Goal: Information Seeking & Learning: Learn about a topic

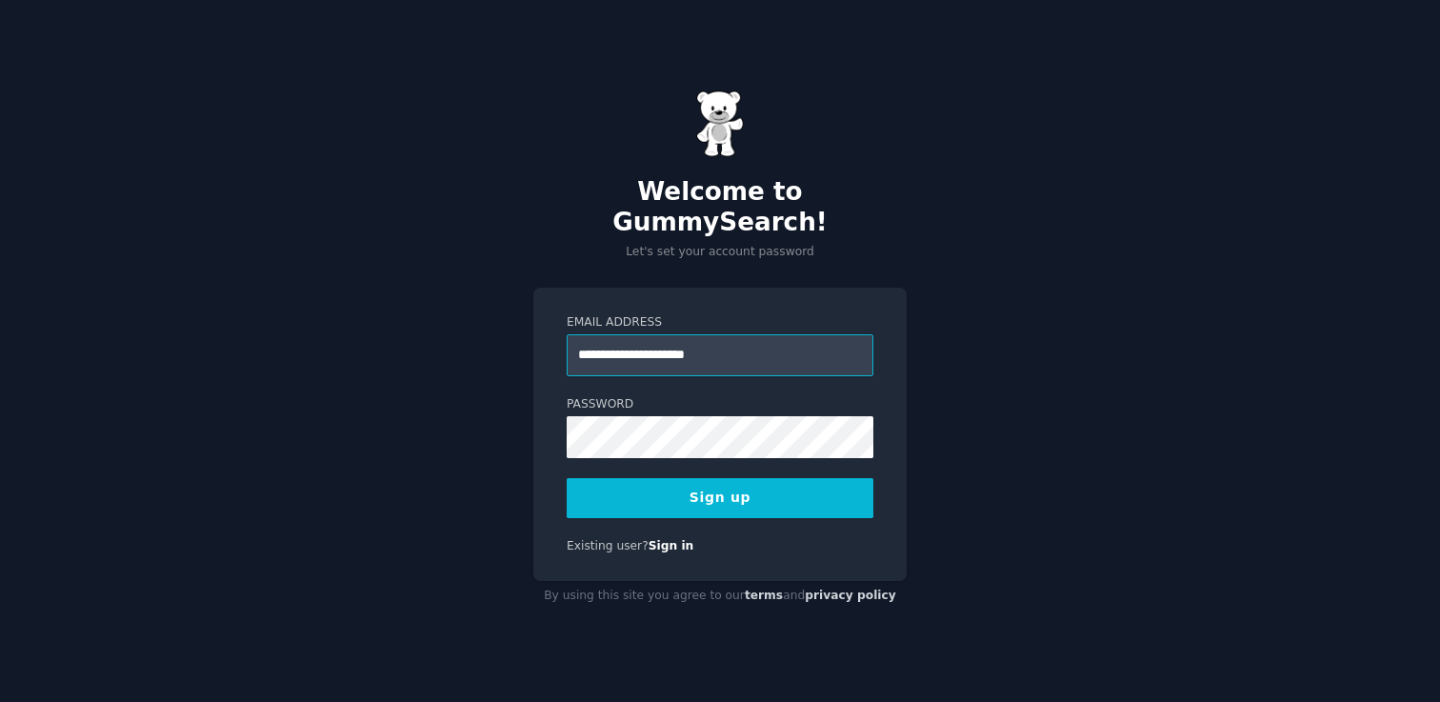
type input "**********"
click at [703, 478] on button "Sign up" at bounding box center [720, 498] width 307 height 40
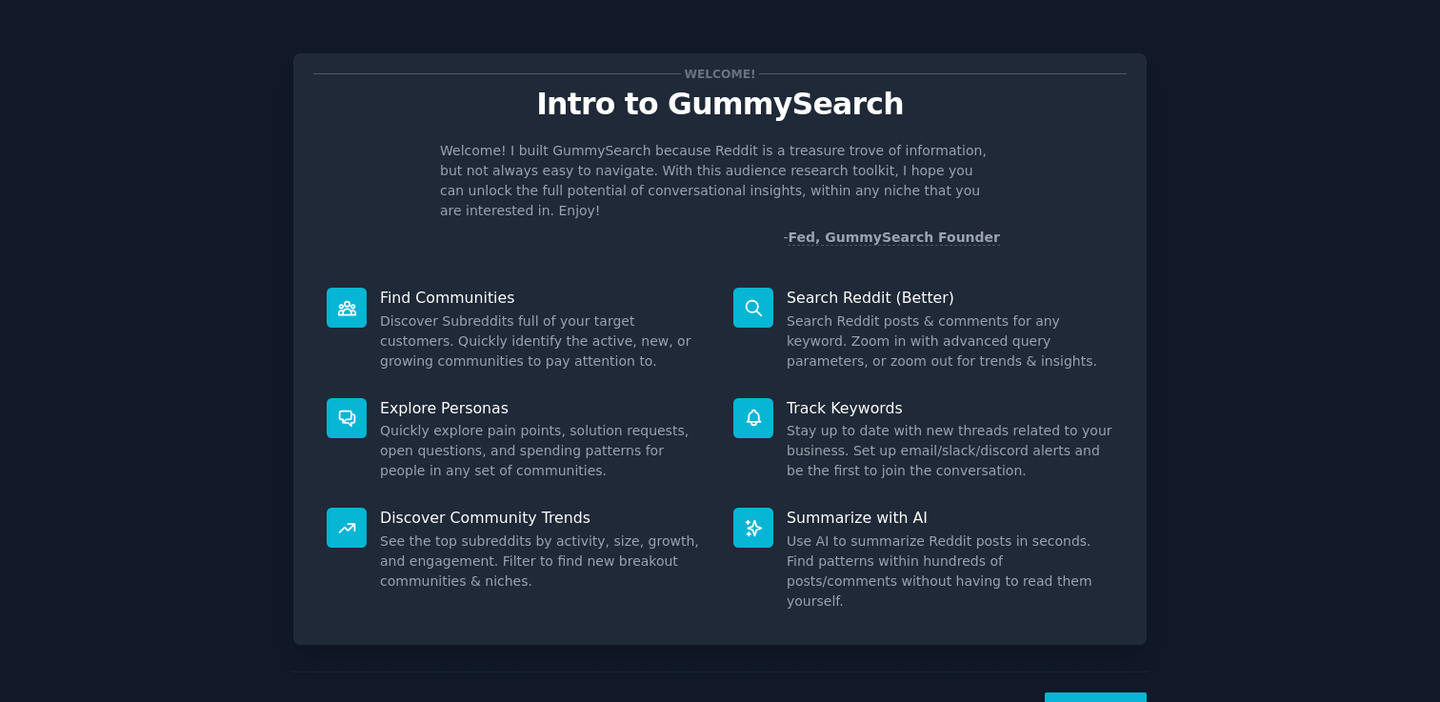
click at [1090, 692] on button "Next" at bounding box center [1095, 715] width 102 height 47
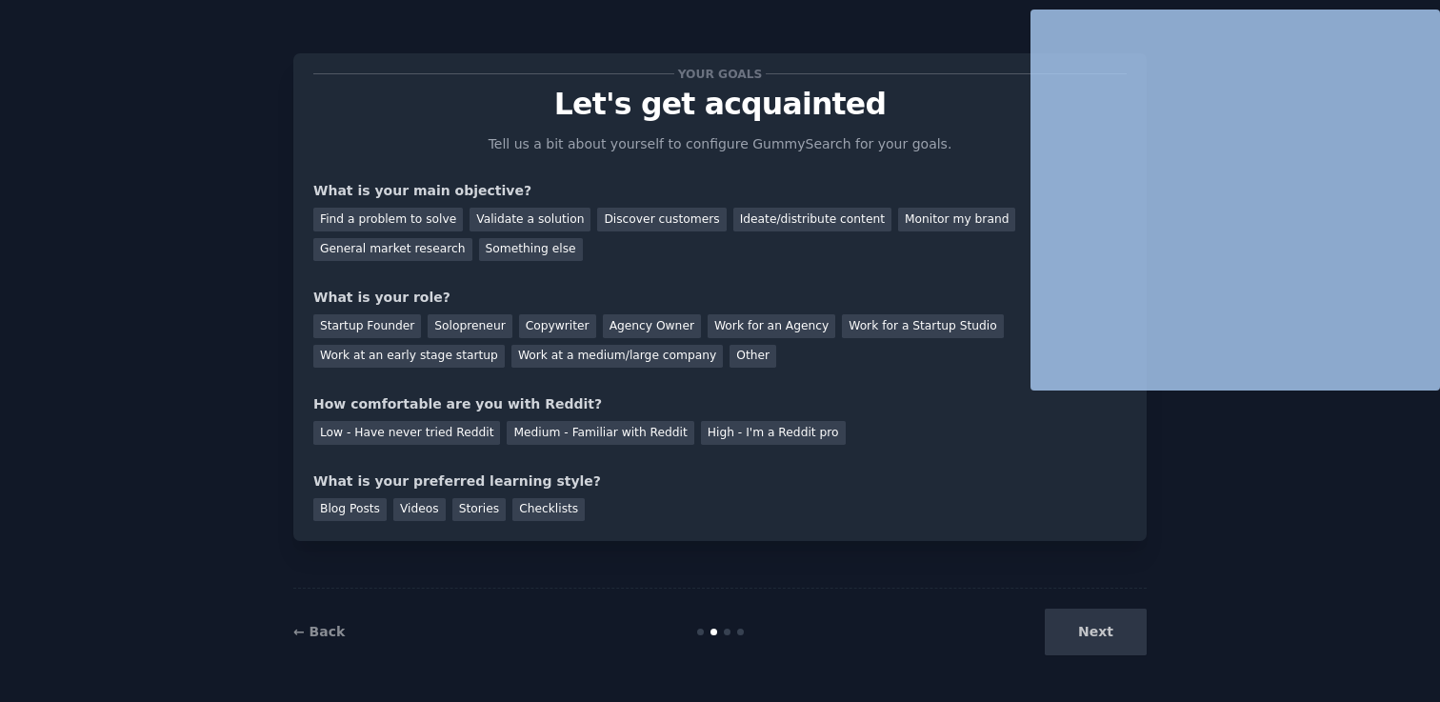
click at [1090, 675] on div "Your goals Let's get acquainted Tell us a bit about yourself to configure Gummy…" at bounding box center [720, 351] width 1440 height 702
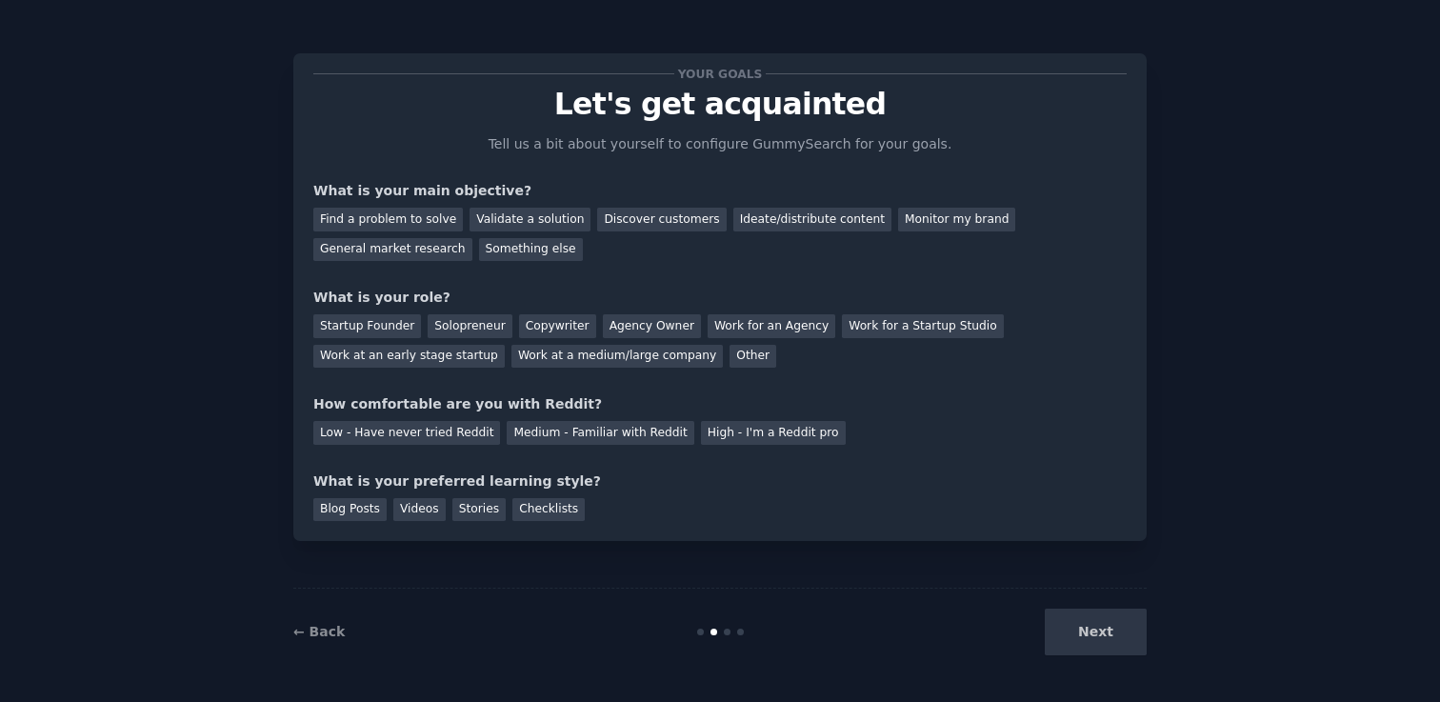
click at [1090, 627] on div "Next" at bounding box center [1004, 631] width 285 height 47
click at [408, 211] on div "Find a problem to solve" at bounding box center [387, 220] width 149 height 24
click at [430, 316] on div "Solopreneur" at bounding box center [469, 326] width 84 height 24
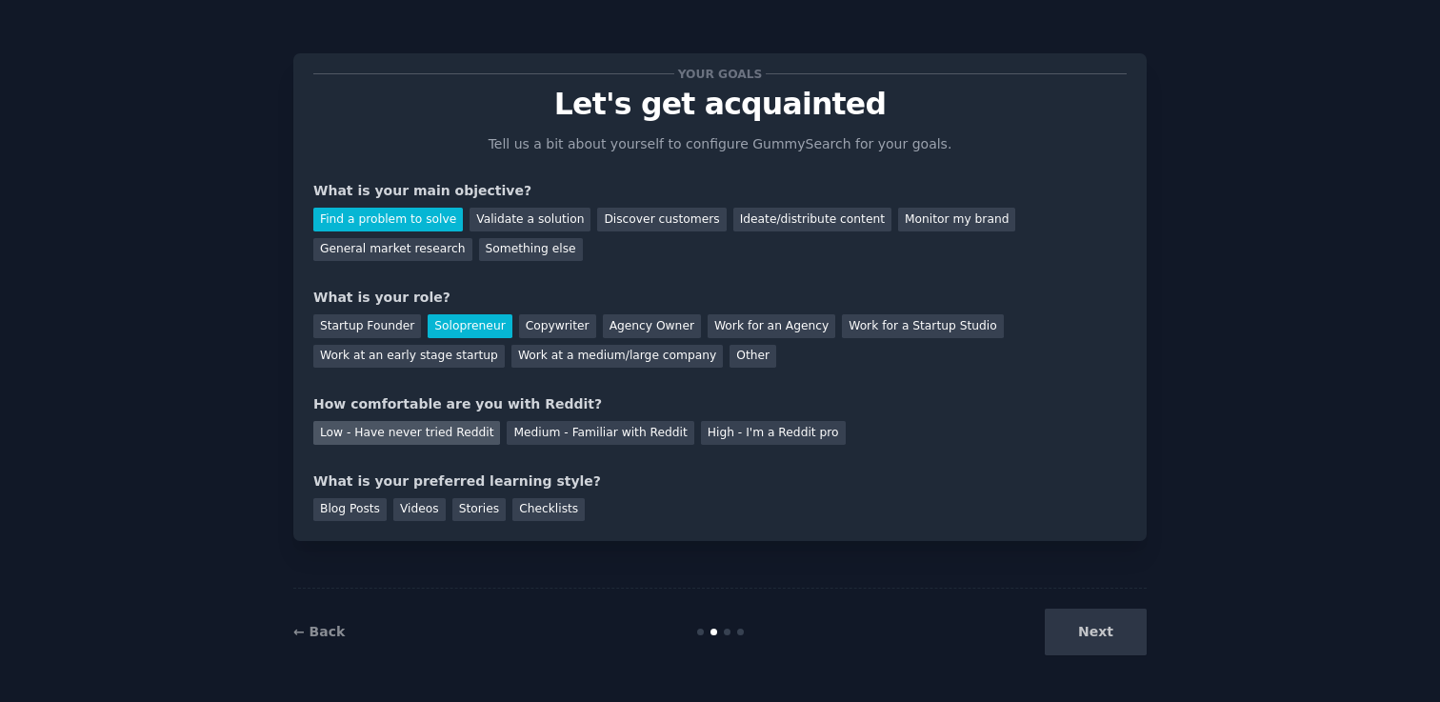
click at [423, 437] on div "Low - Have never tried Reddit" at bounding box center [406, 433] width 187 height 24
click at [452, 505] on div "Stories" at bounding box center [478, 510] width 53 height 24
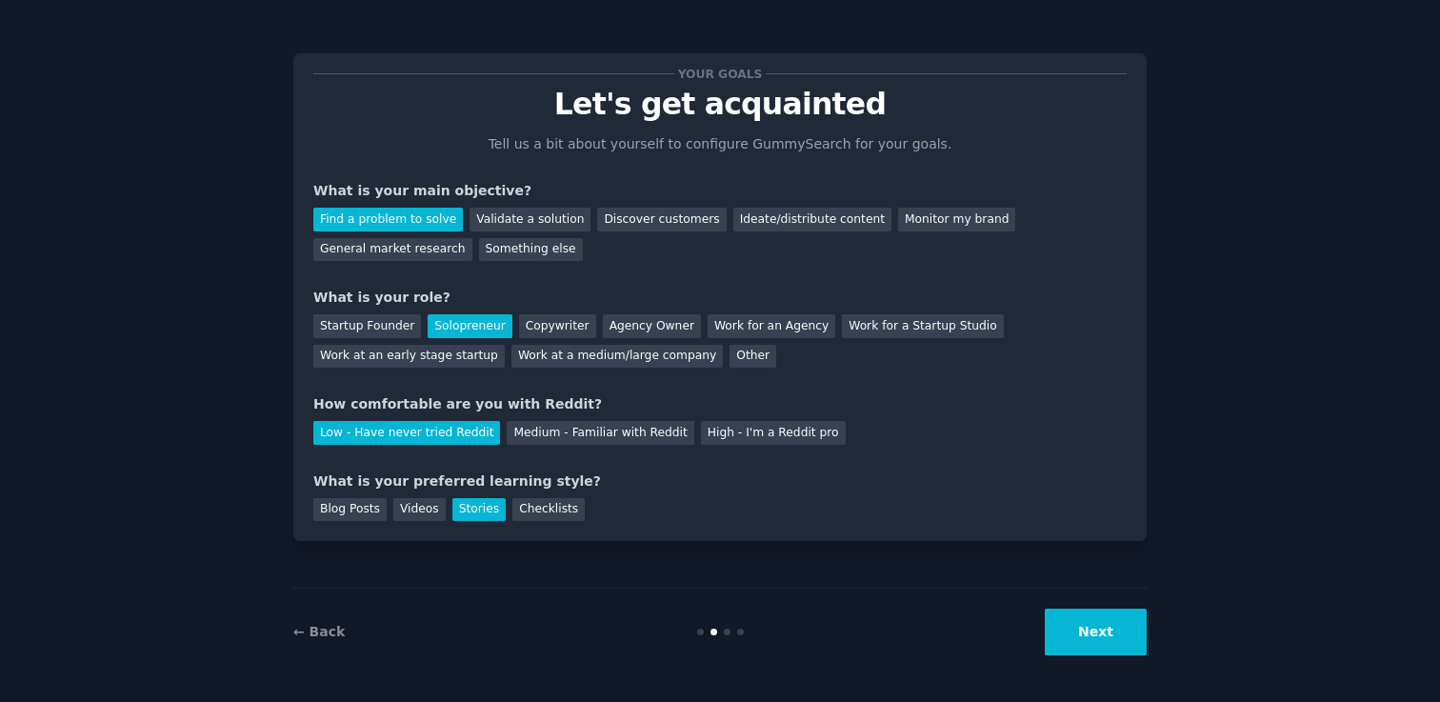
click at [1079, 618] on button "Next" at bounding box center [1095, 631] width 102 height 47
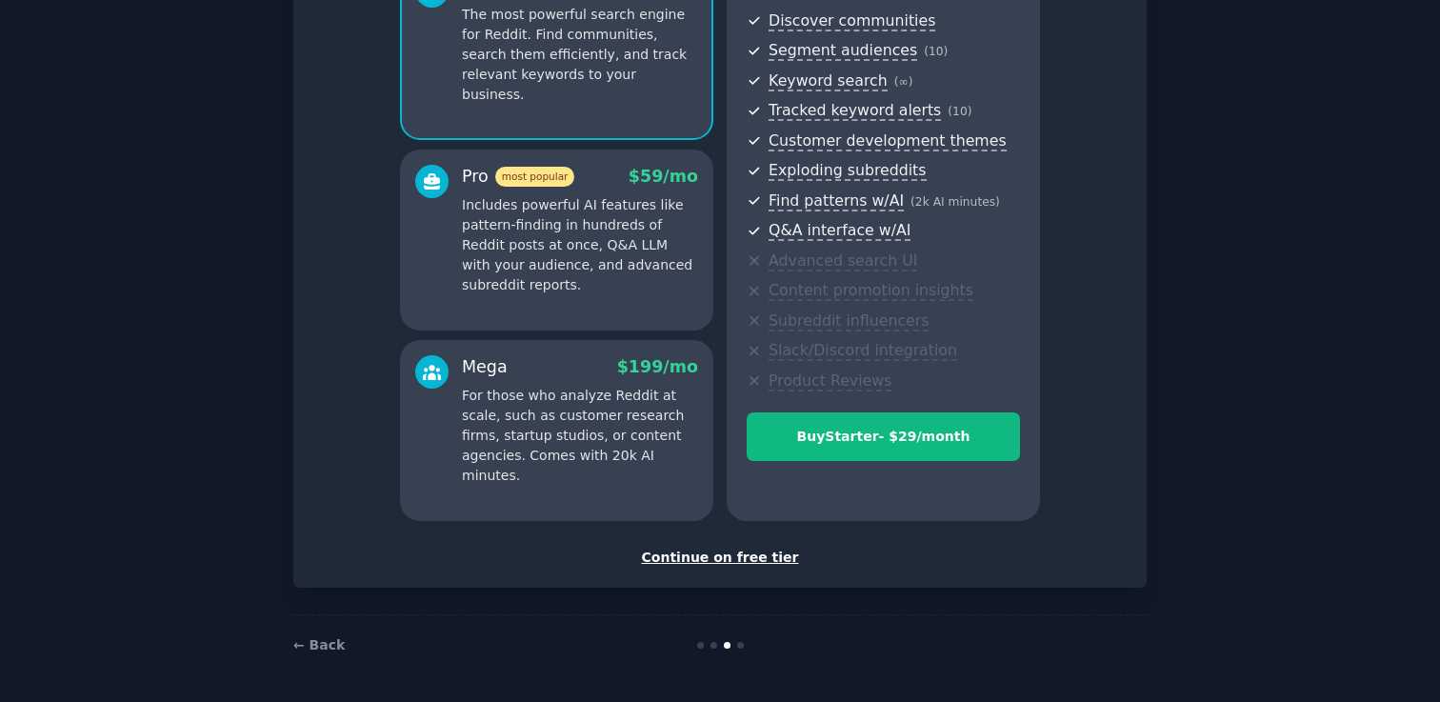
click at [767, 550] on div "Continue on free tier" at bounding box center [719, 557] width 813 height 20
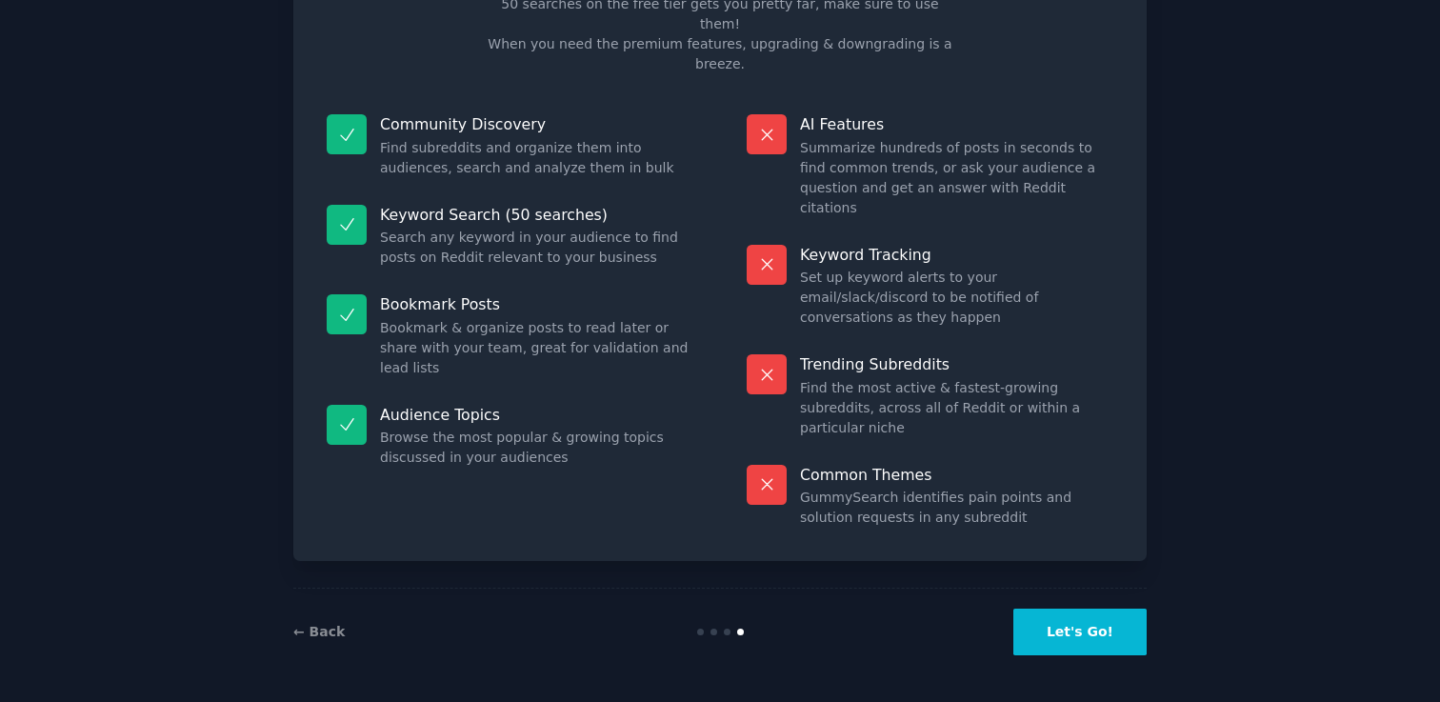
scroll to position [40, 0]
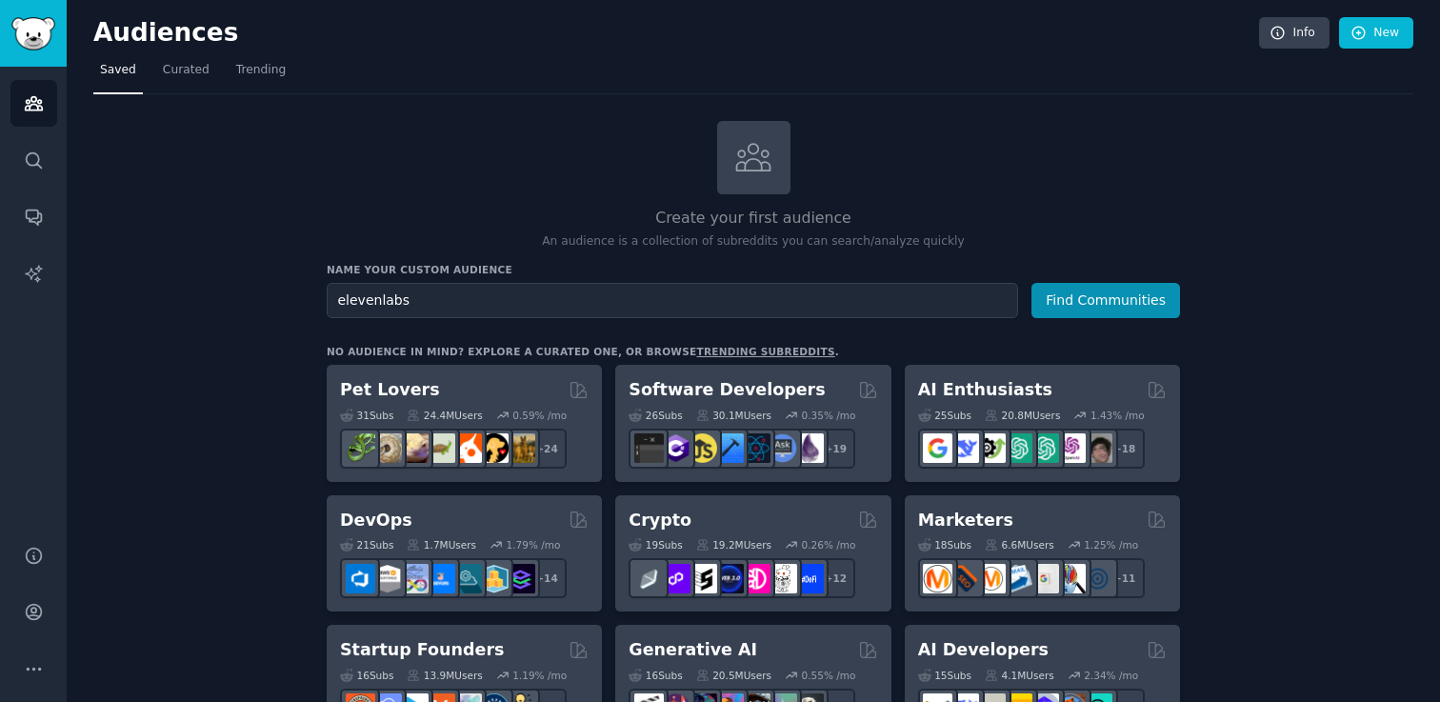
type input "elevenlabs"
click at [1031, 283] on button "Find Communities" at bounding box center [1105, 300] width 149 height 35
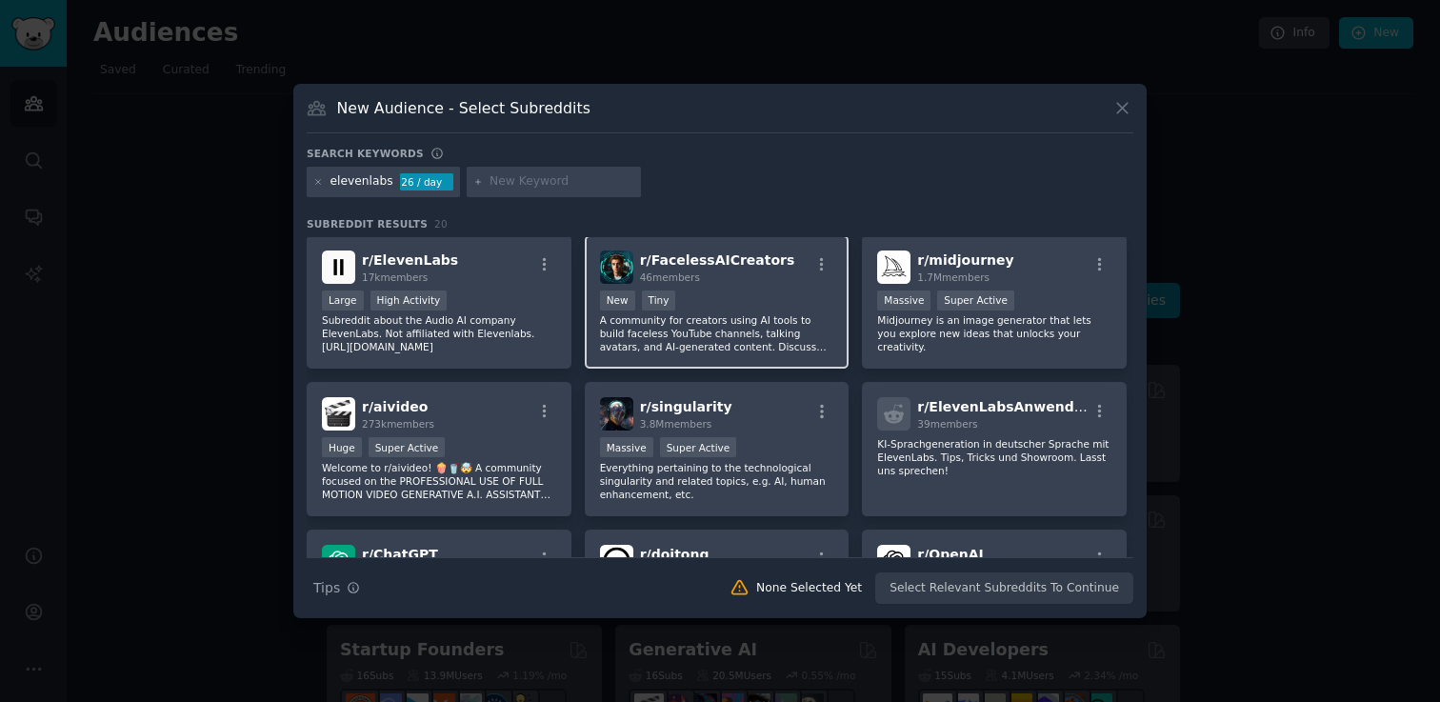
scroll to position [8, 0]
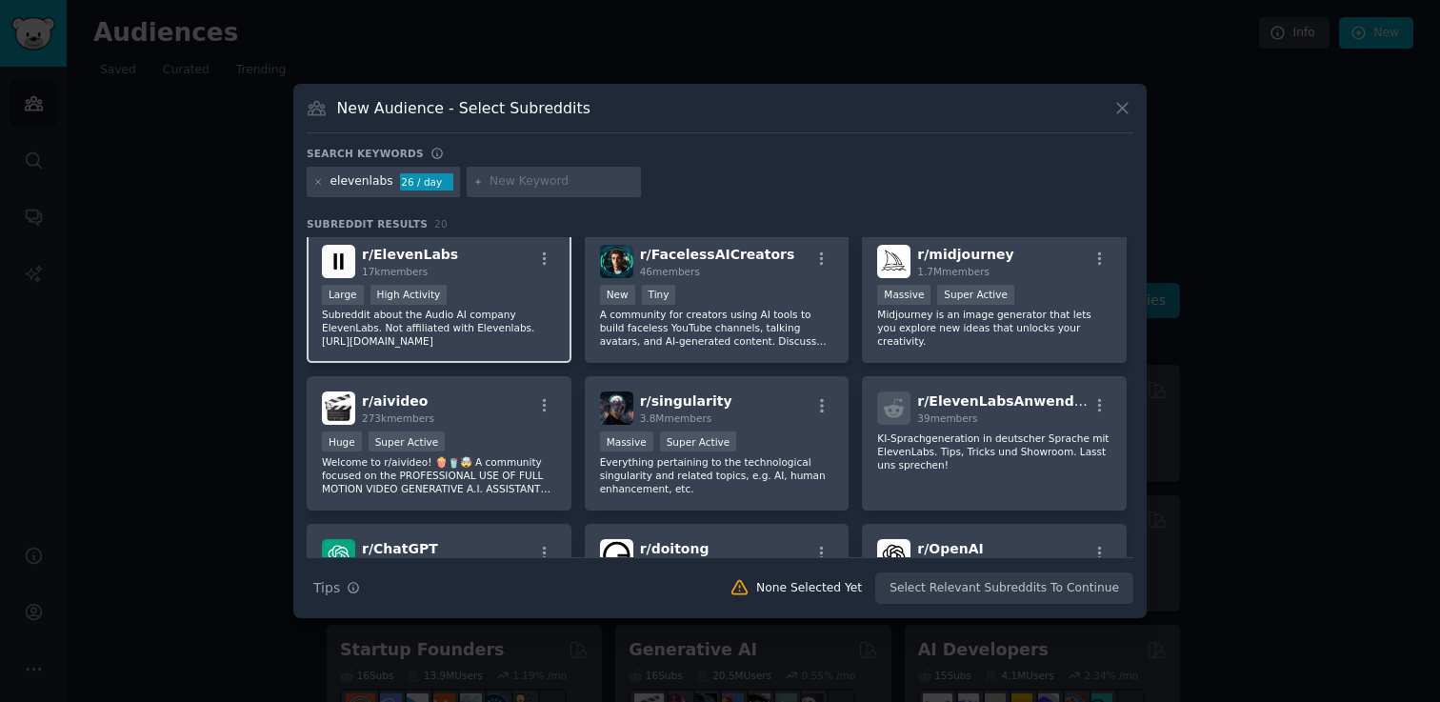
click at [482, 316] on p "Subreddit about the Audio AI company ElevenLabs. Not affiliated with Elevenlabs…" at bounding box center [439, 328] width 234 height 40
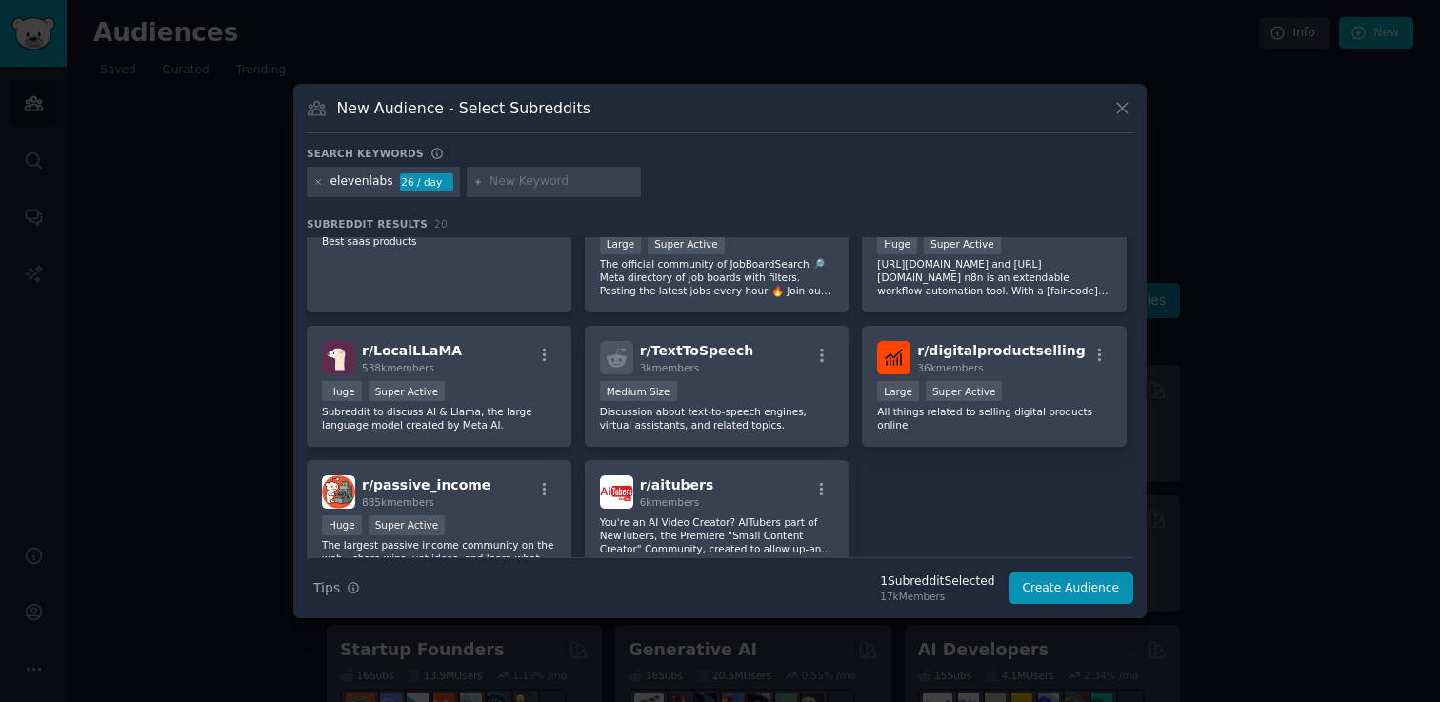
scroll to position [0, 0]
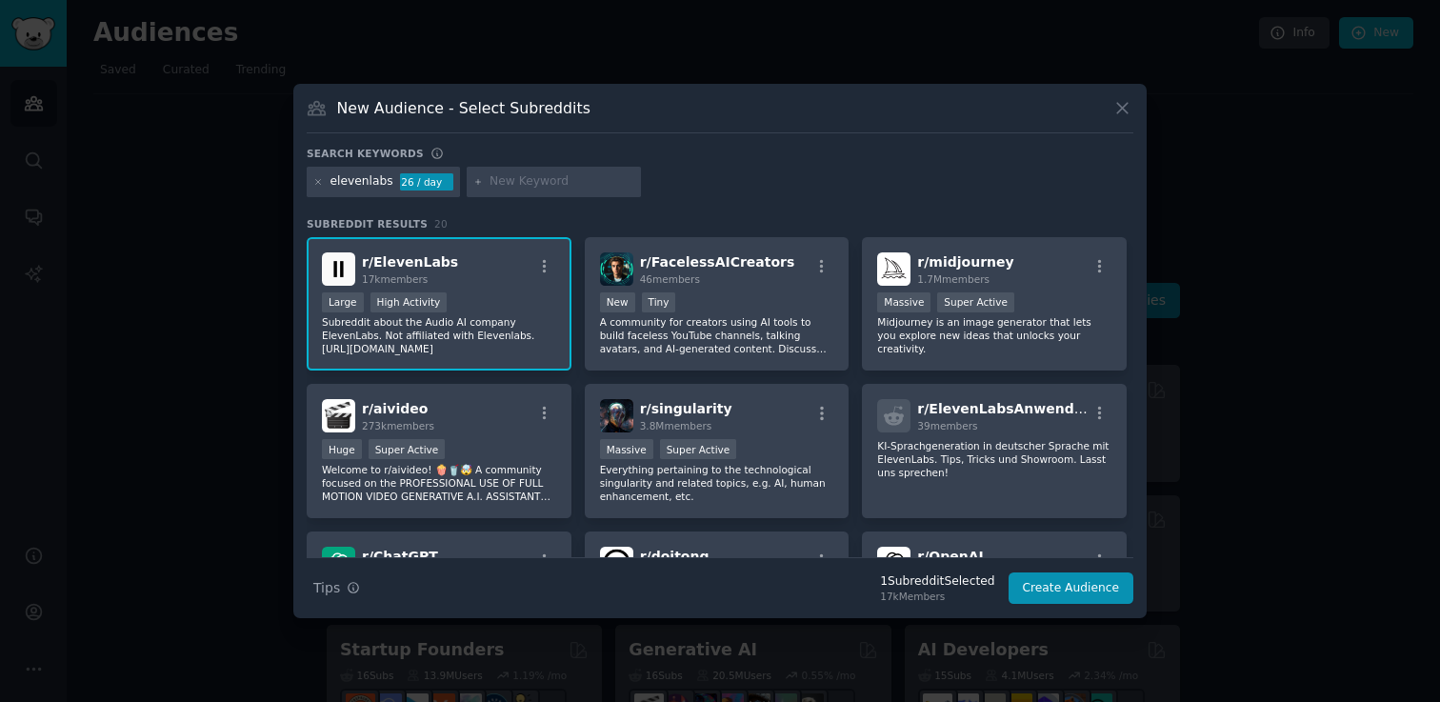
click at [525, 177] on input "text" at bounding box center [561, 181] width 145 height 17
type input "suno"
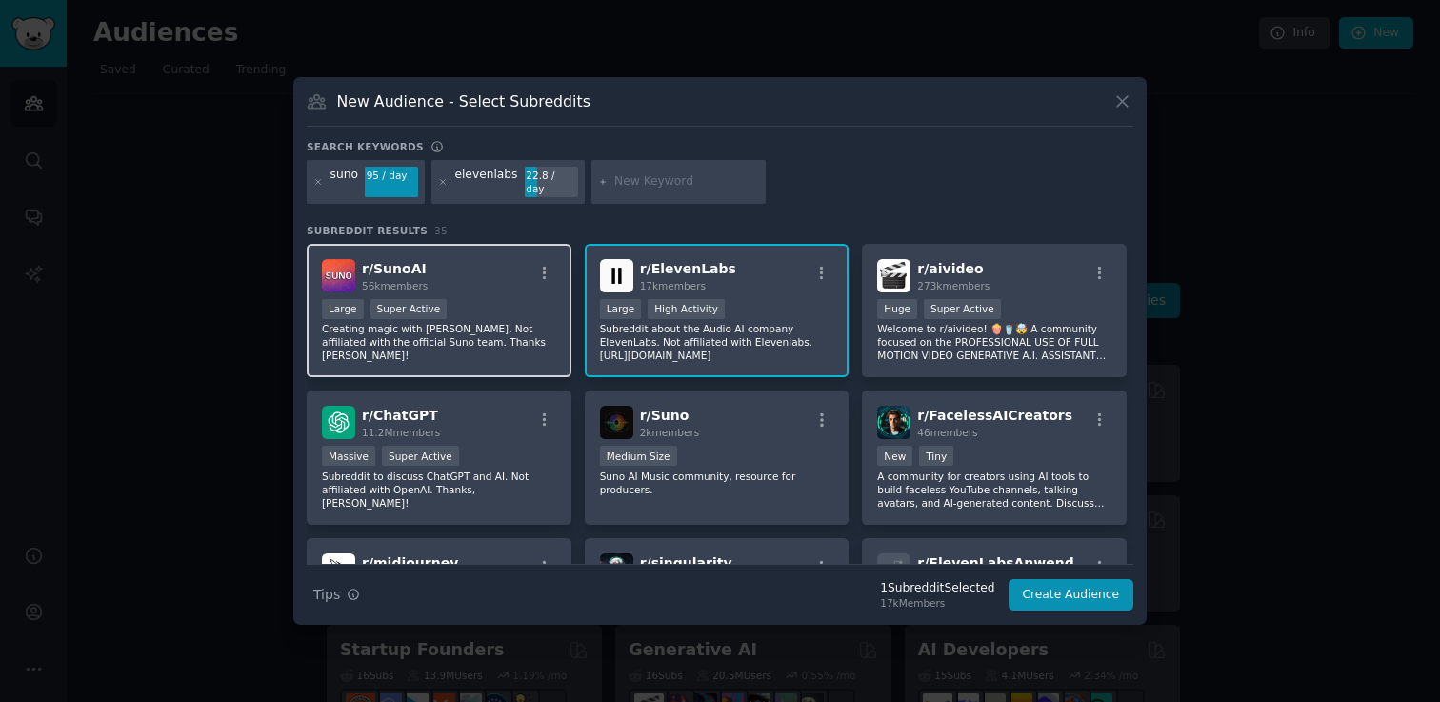
click at [506, 333] on p "Creating magic with Suno. Not affiliated with the official Suno team. Thanks He…" at bounding box center [439, 342] width 234 height 40
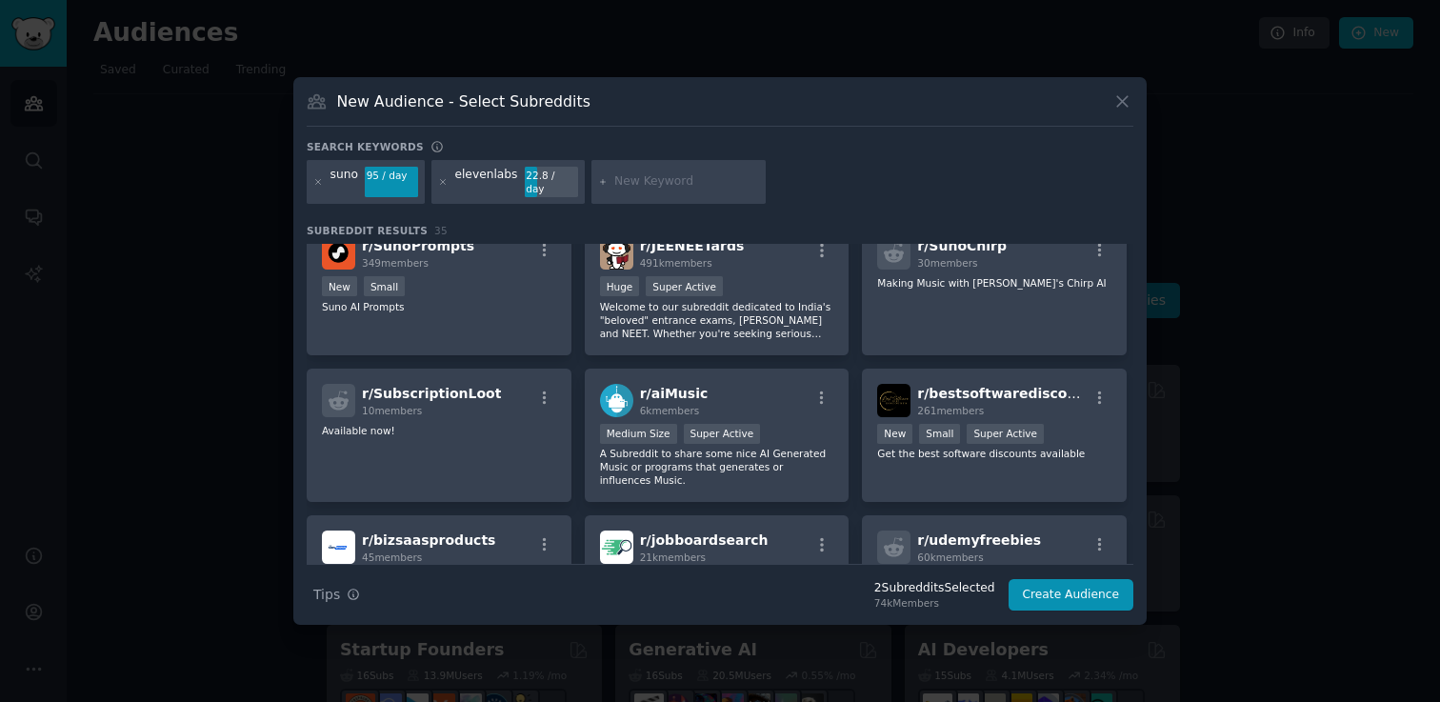
scroll to position [761, 0]
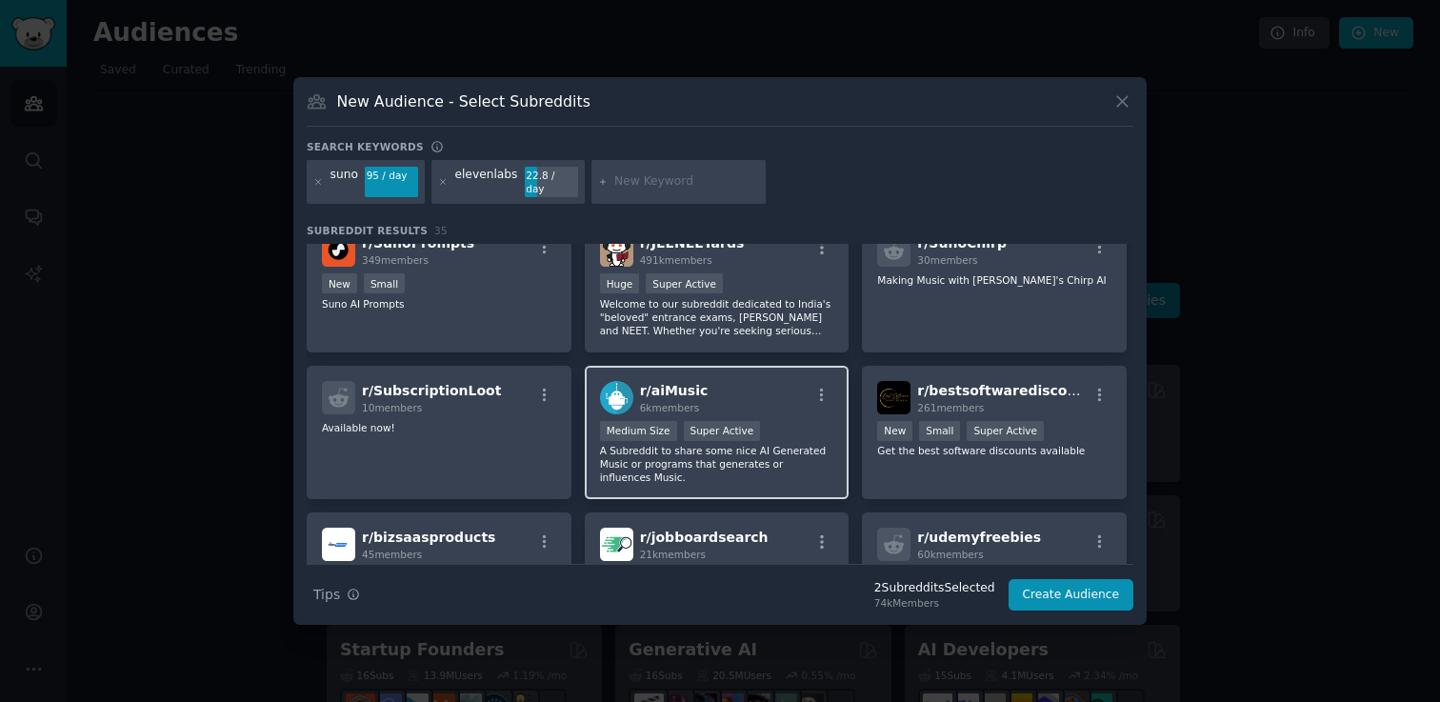
click at [789, 452] on p "A Subreddit to share some nice AI Generated Music or programs that generates or…" at bounding box center [717, 464] width 234 height 40
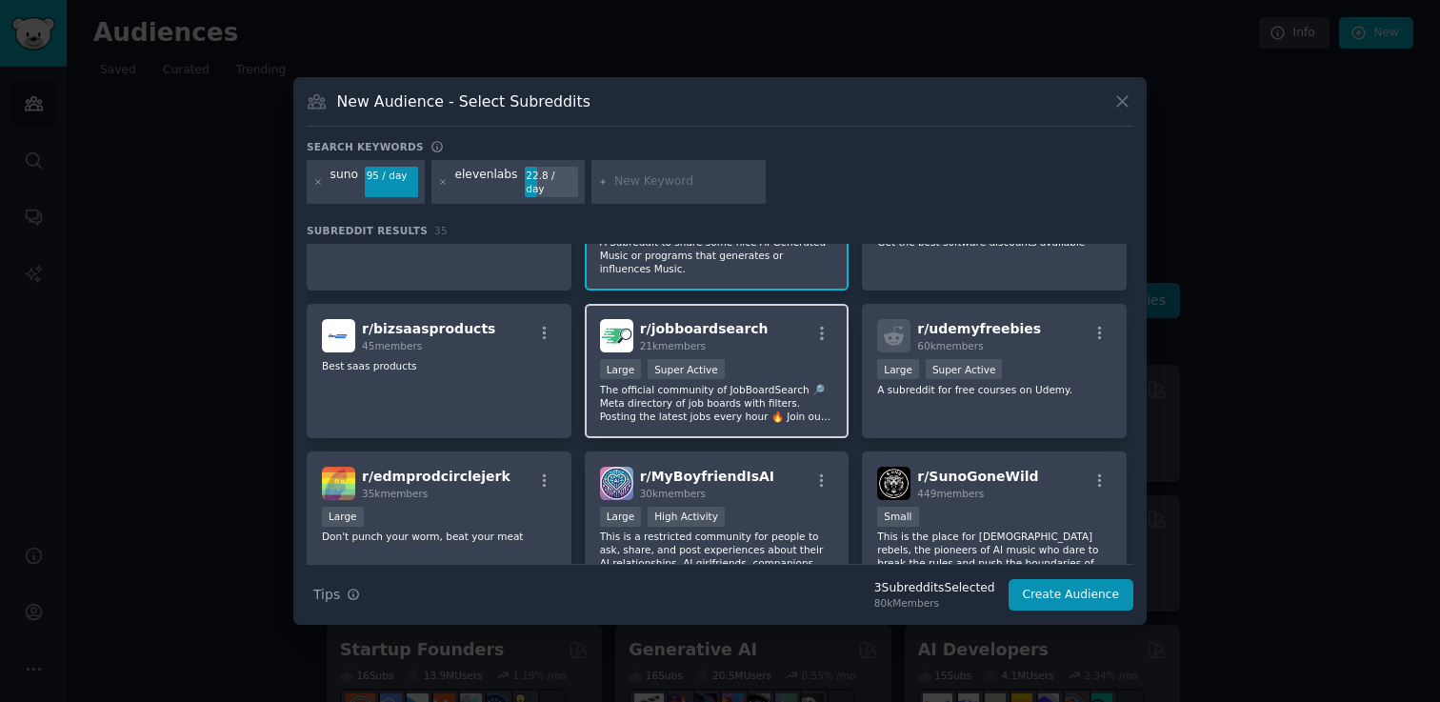
scroll to position [996, 0]
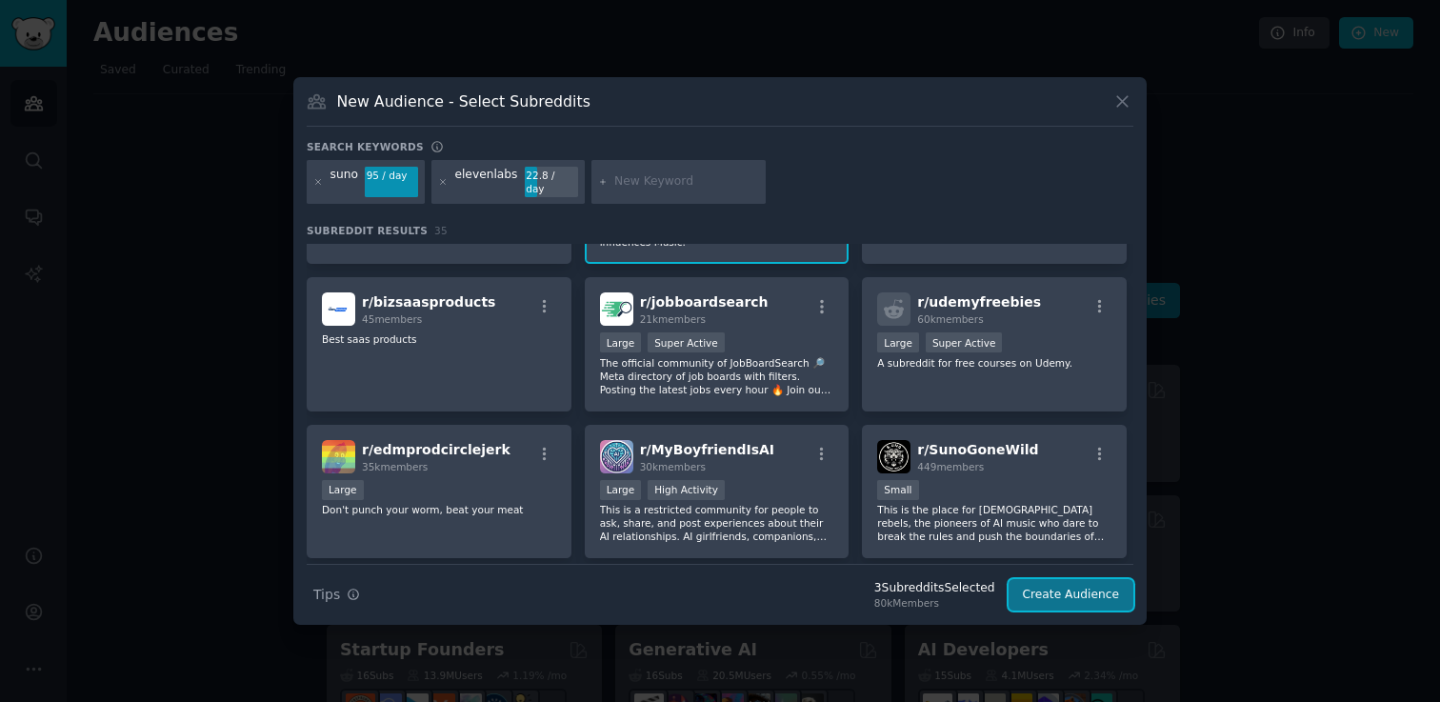
click at [1101, 602] on button "Create Audience" at bounding box center [1071, 595] width 126 height 32
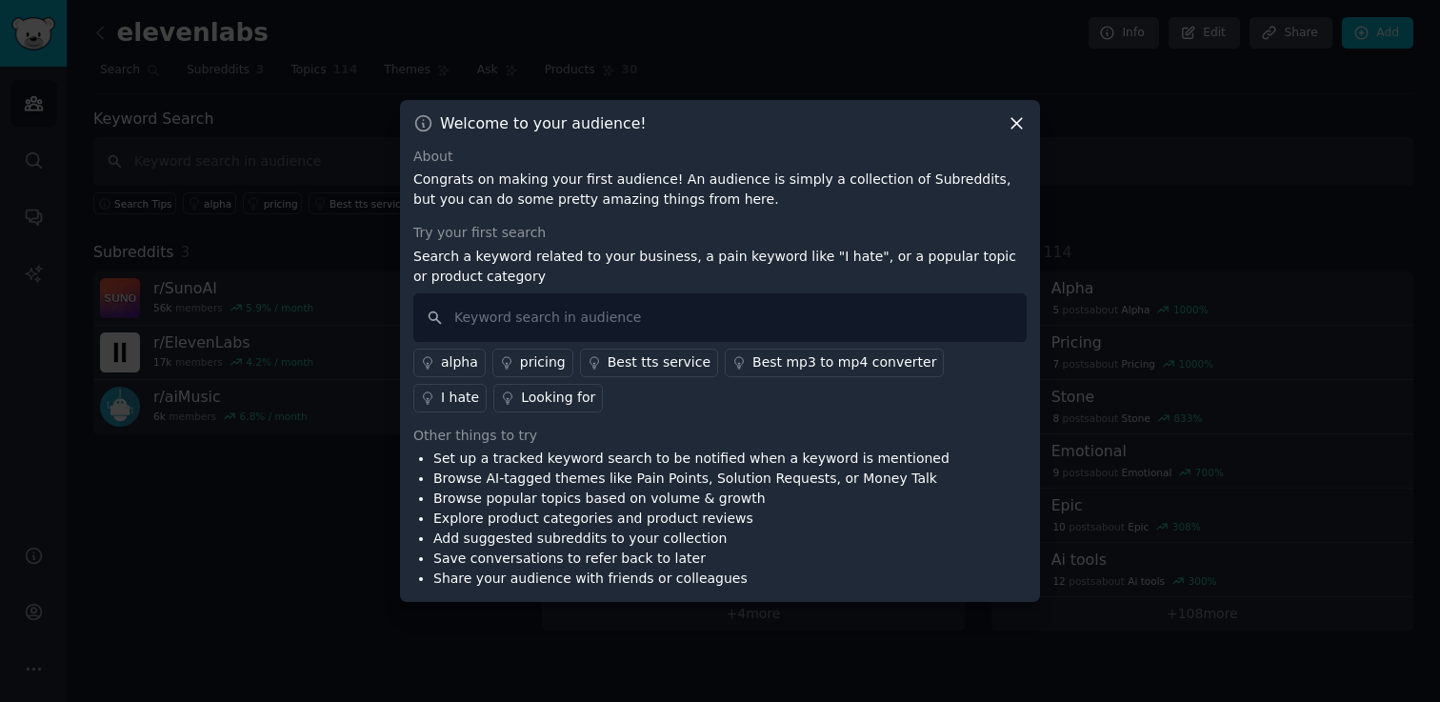
click at [1018, 126] on icon at bounding box center [1016, 123] width 10 height 10
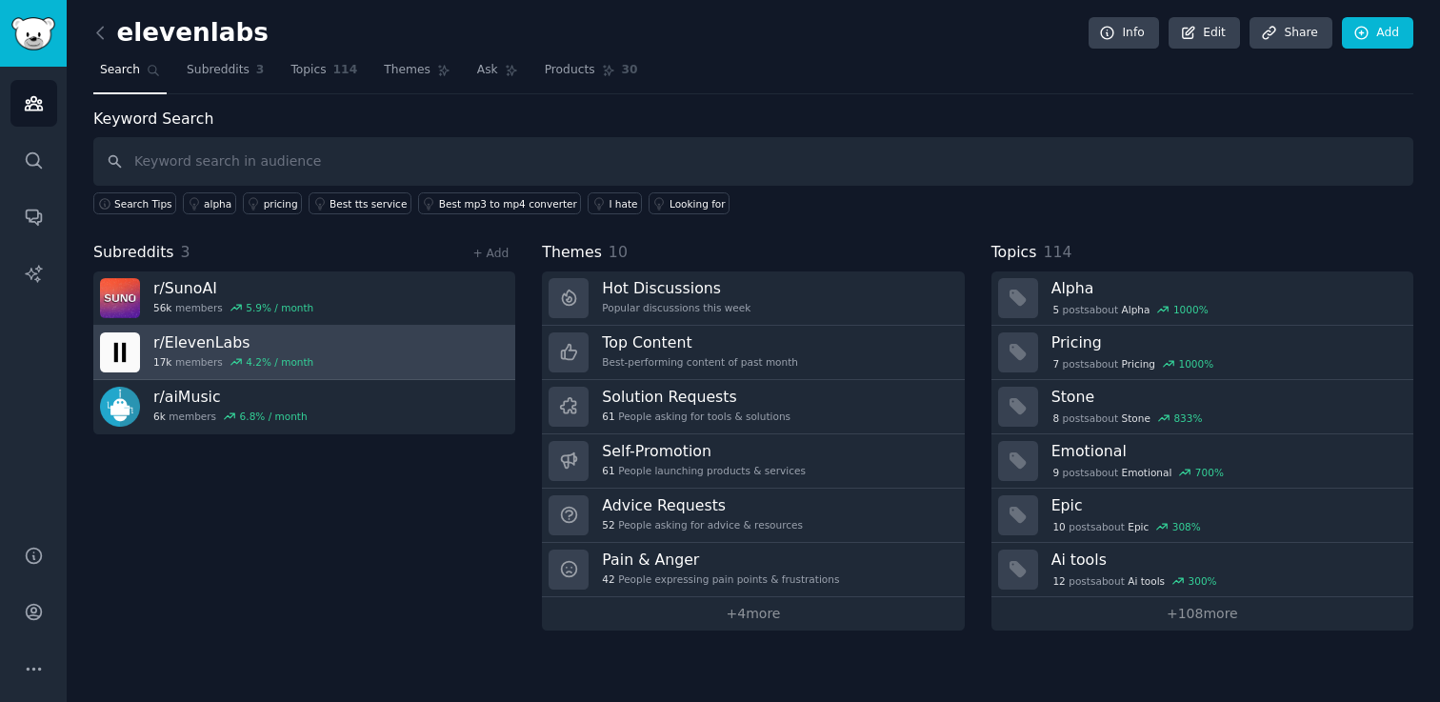
click at [382, 364] on link "r/ ElevenLabs 17k members 4.2 % / month" at bounding box center [304, 353] width 422 height 54
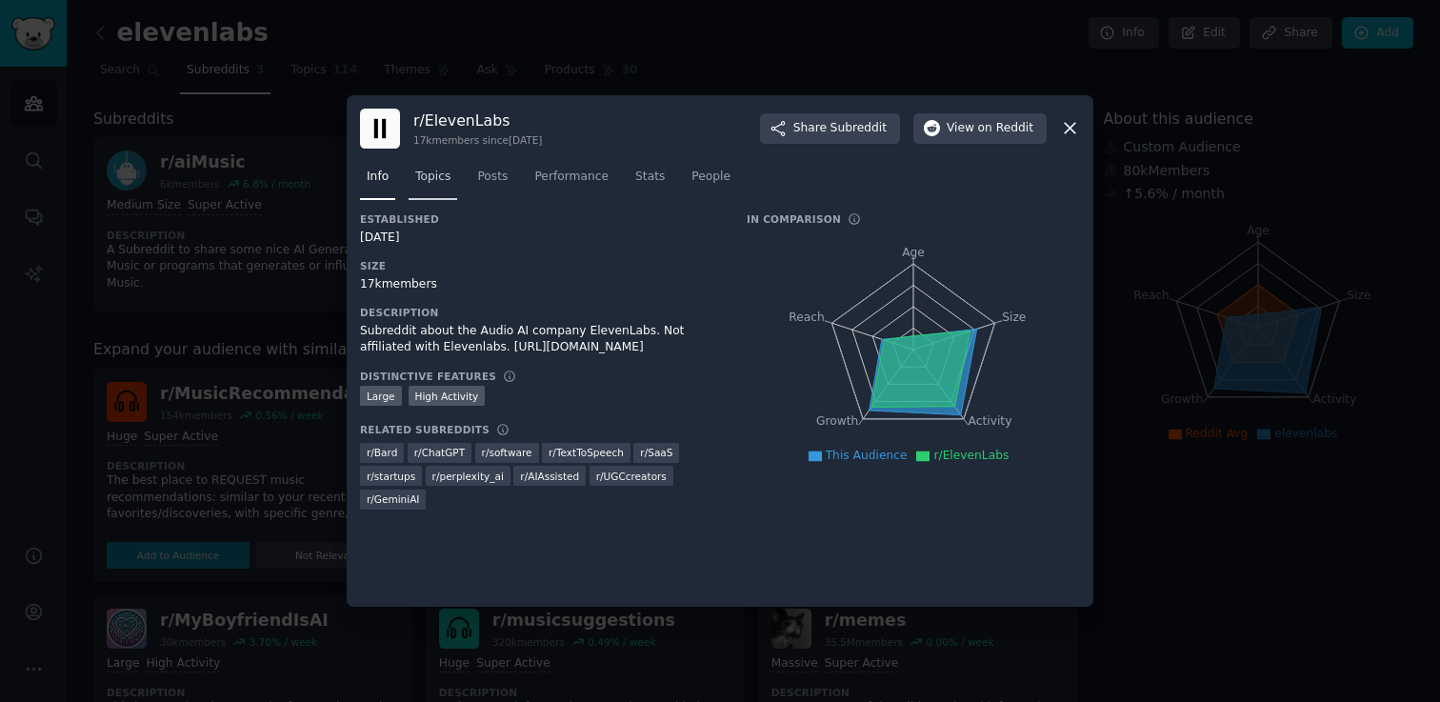
click at [447, 178] on span "Topics" at bounding box center [432, 177] width 35 height 17
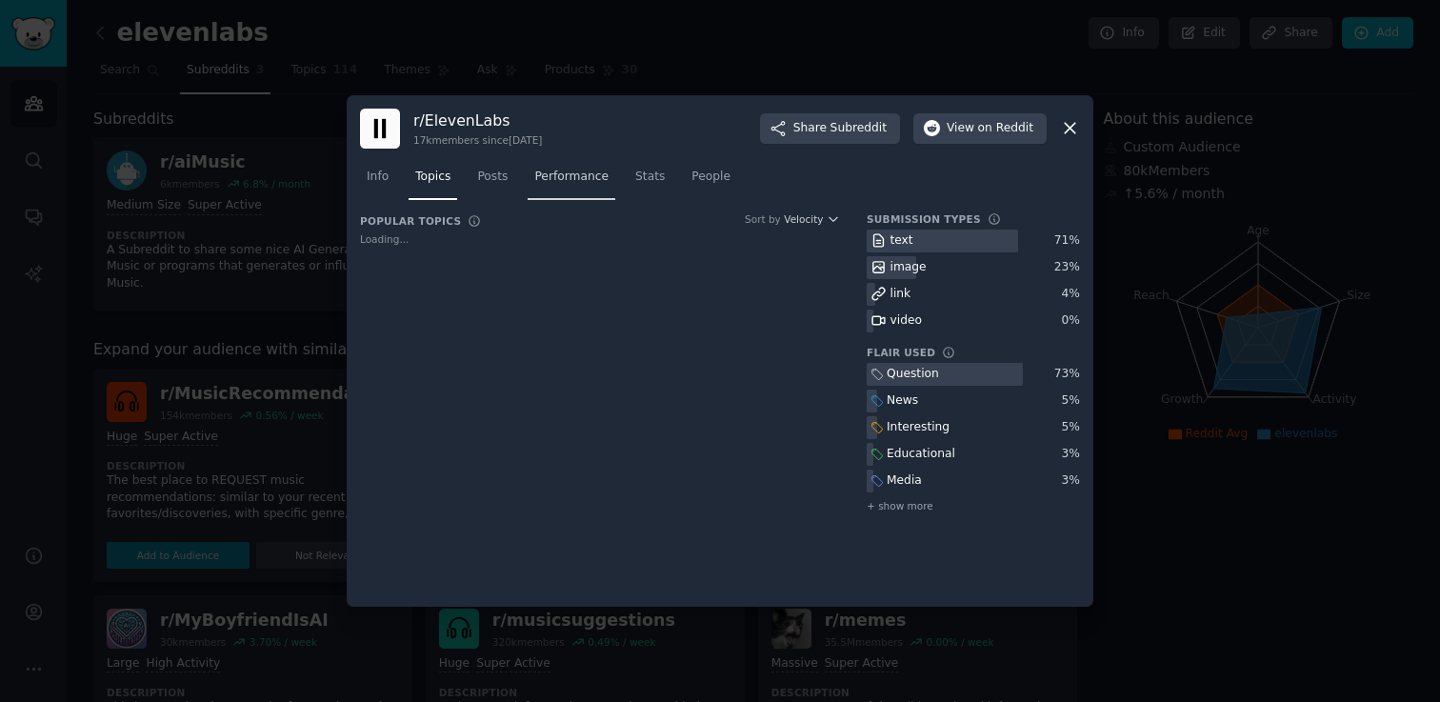
click at [571, 182] on span "Performance" at bounding box center [571, 177] width 74 height 17
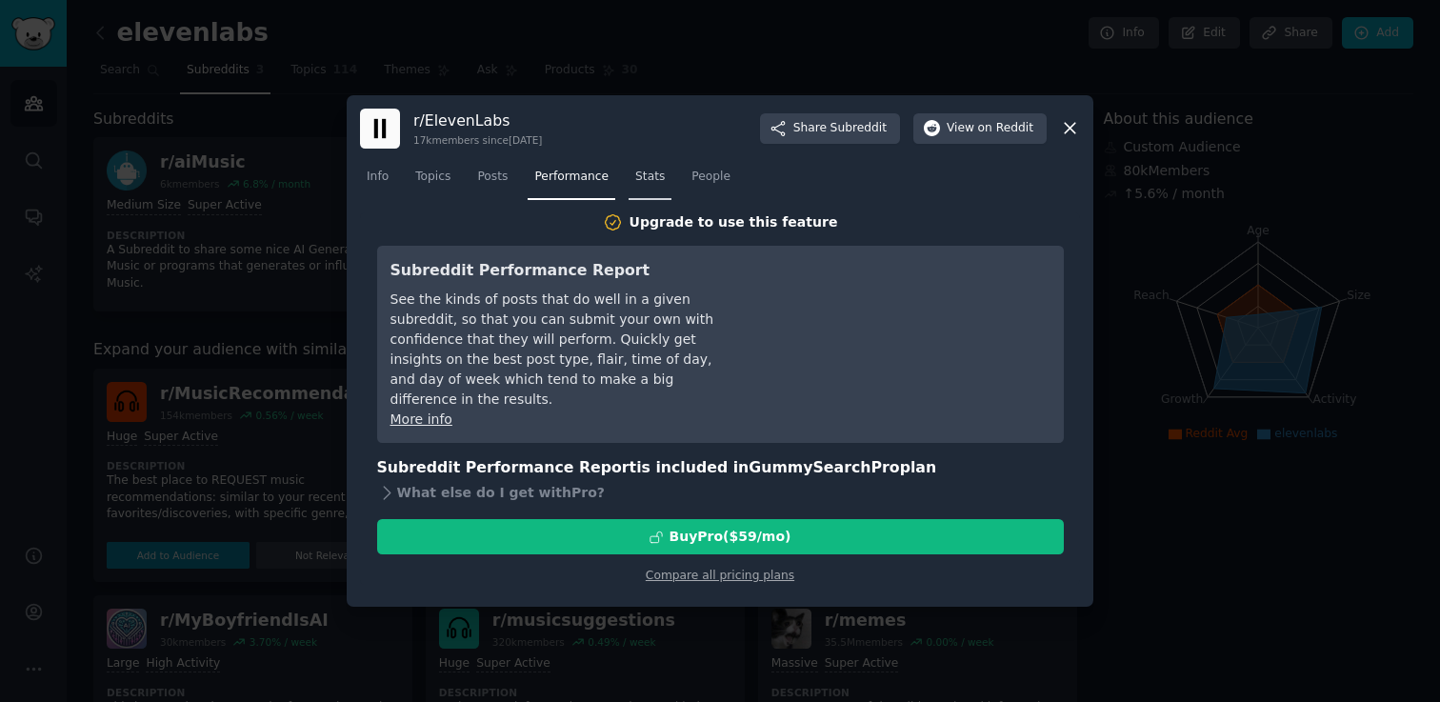
click at [654, 177] on span "Stats" at bounding box center [650, 177] width 30 height 17
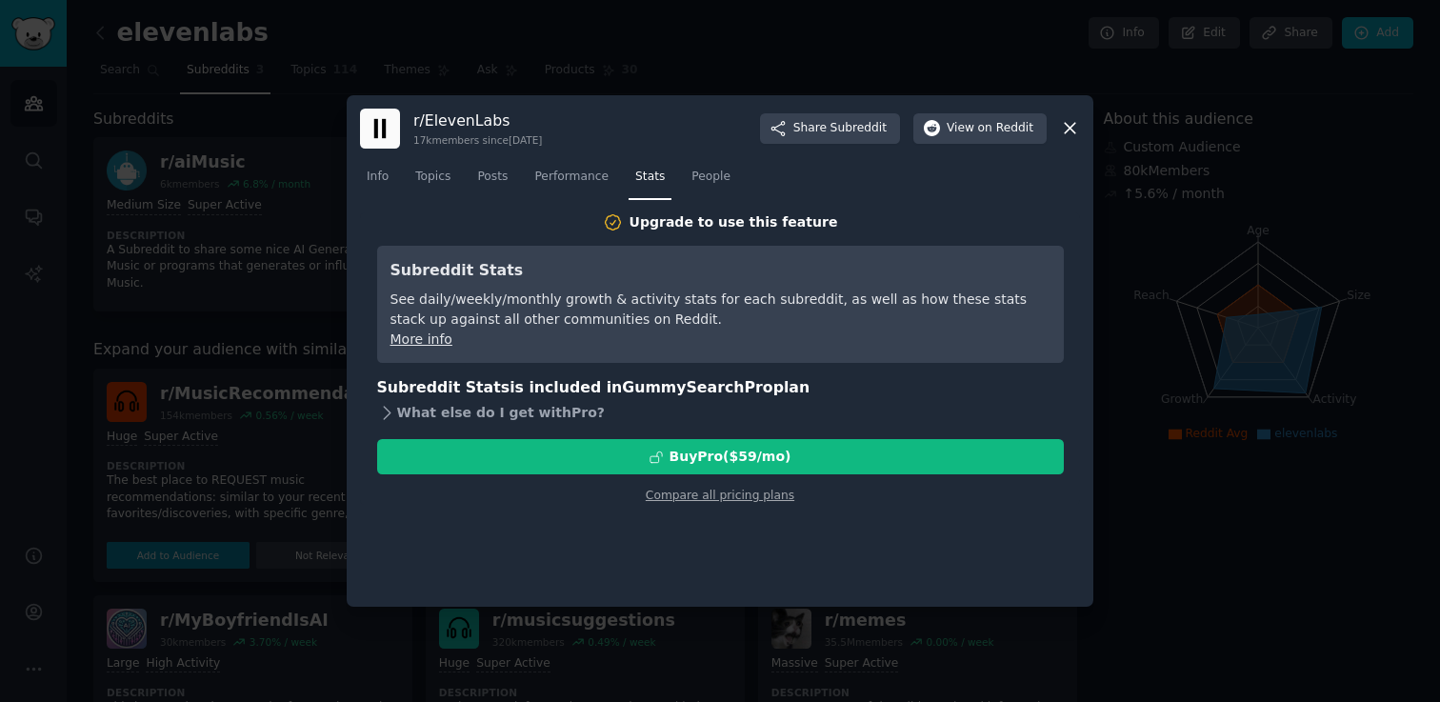
click at [393, 408] on icon at bounding box center [387, 413] width 20 height 20
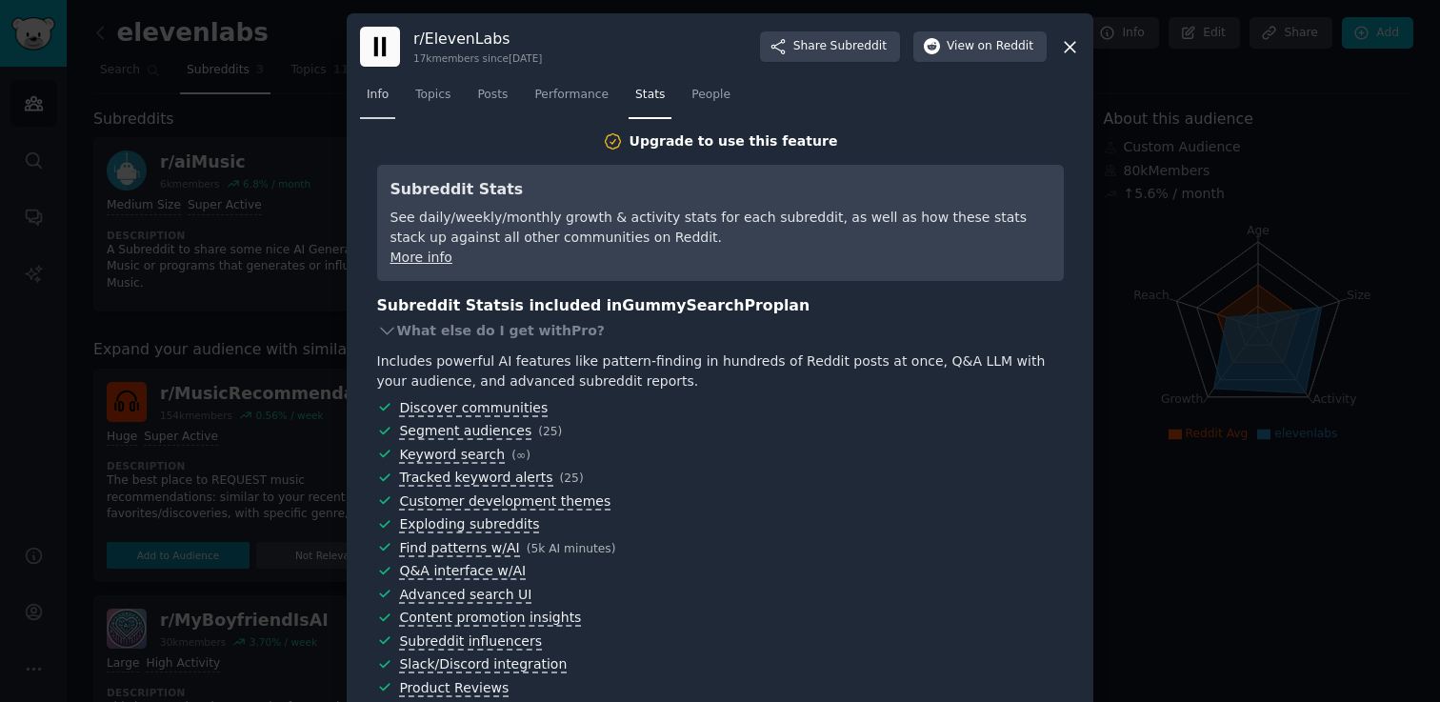
click at [386, 94] on link "Info" at bounding box center [377, 99] width 35 height 39
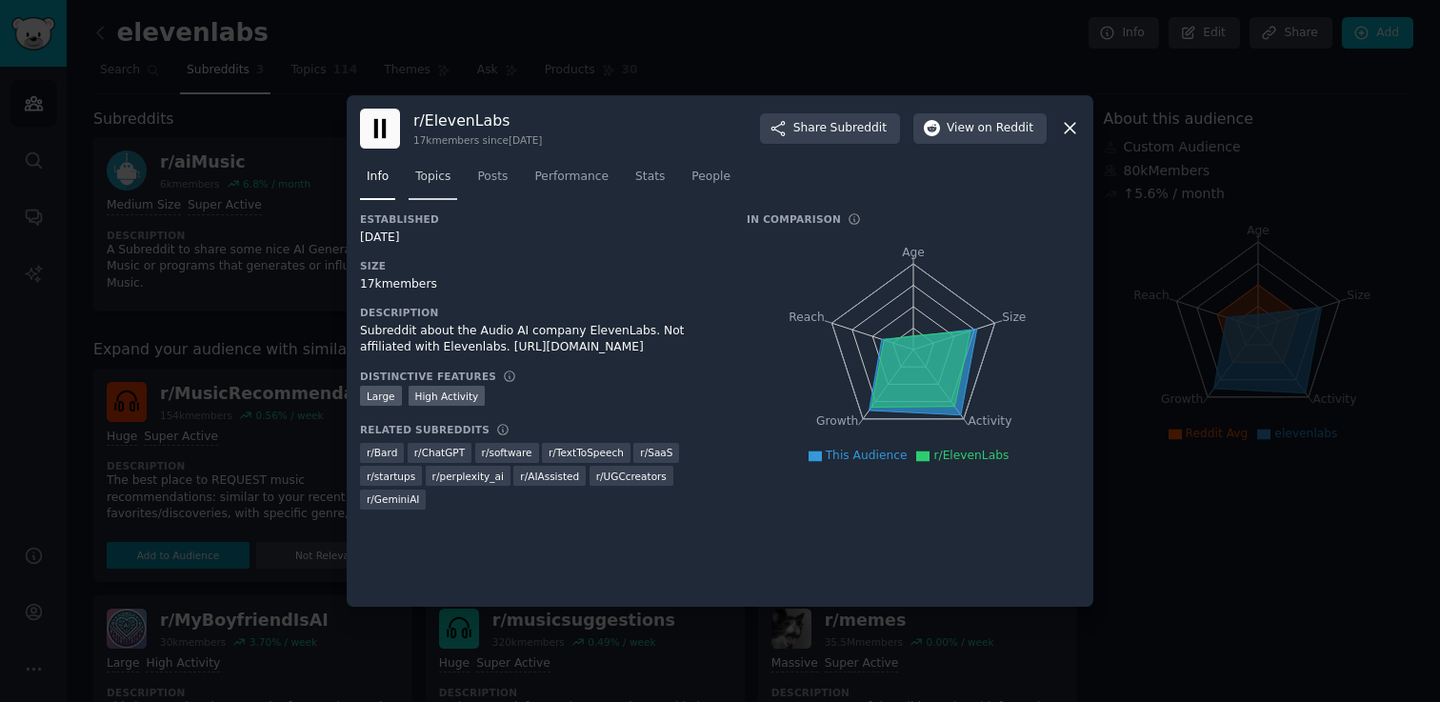
click at [417, 183] on span "Topics" at bounding box center [432, 177] width 35 height 17
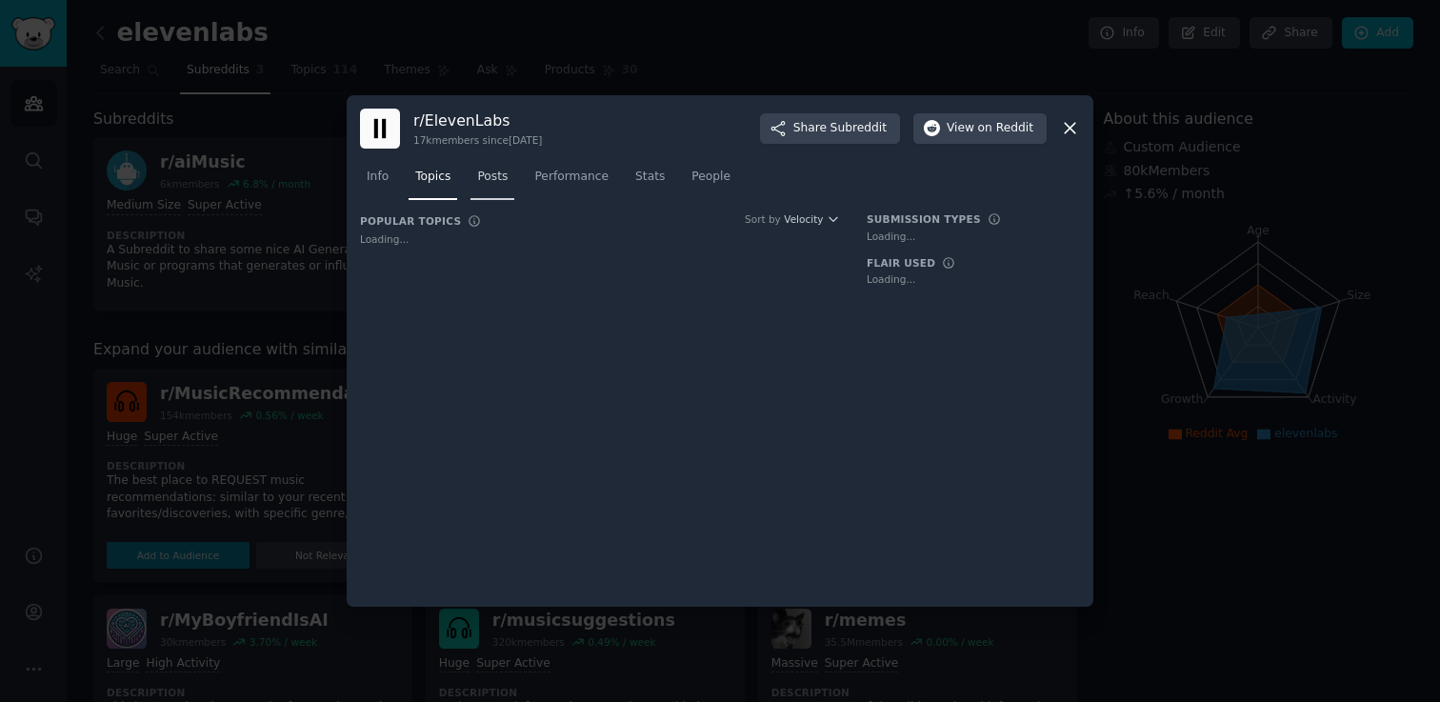
click at [491, 184] on span "Posts" at bounding box center [492, 177] width 30 height 17
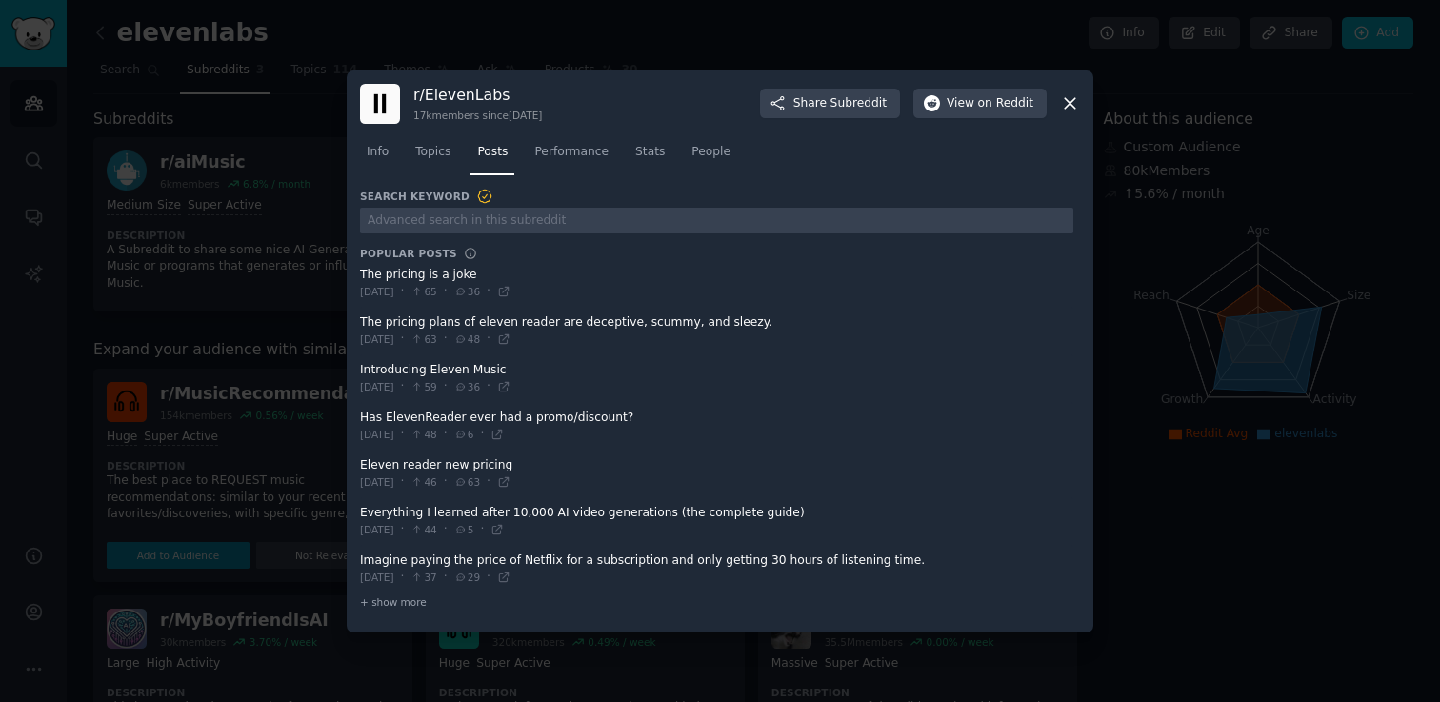
click at [258, 242] on div at bounding box center [720, 351] width 1440 height 702
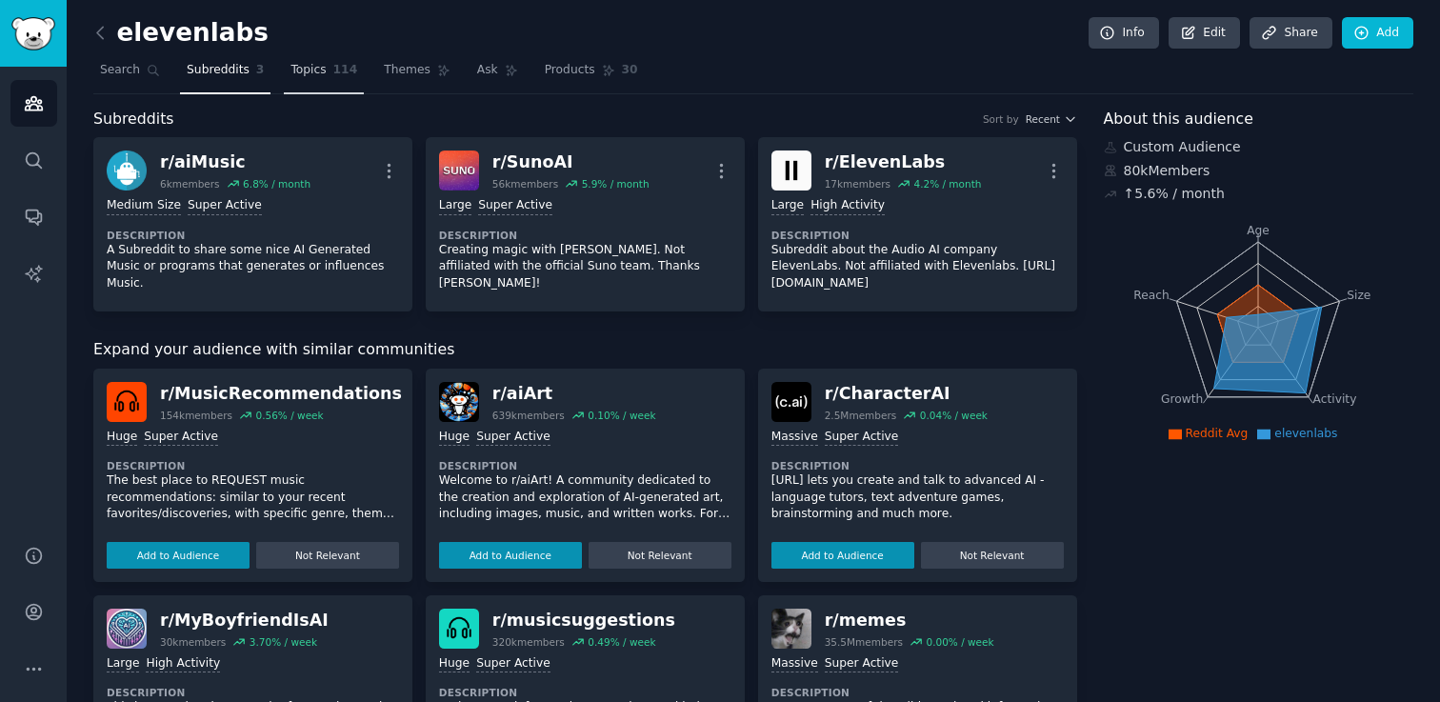
click at [310, 60] on link "Topics 114" at bounding box center [324, 74] width 80 height 39
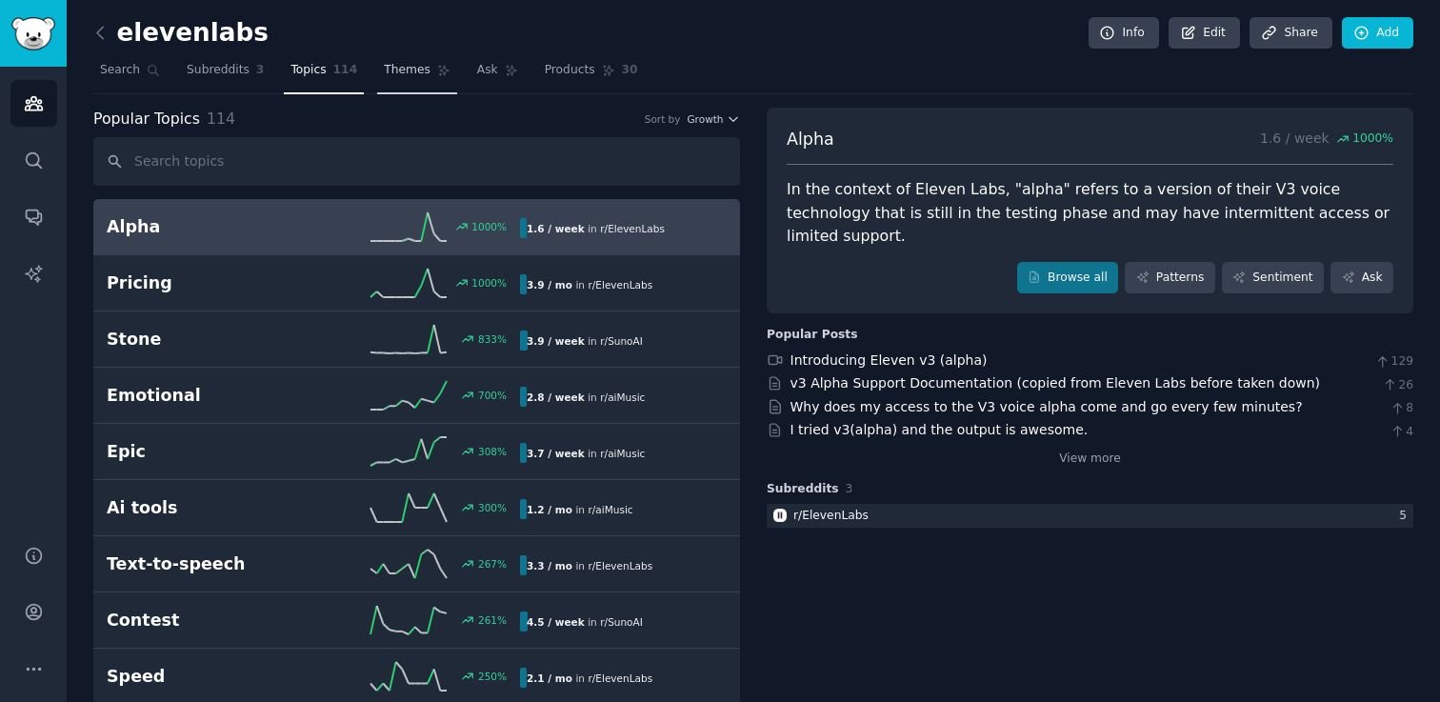
click at [392, 67] on span "Themes" at bounding box center [407, 70] width 47 height 17
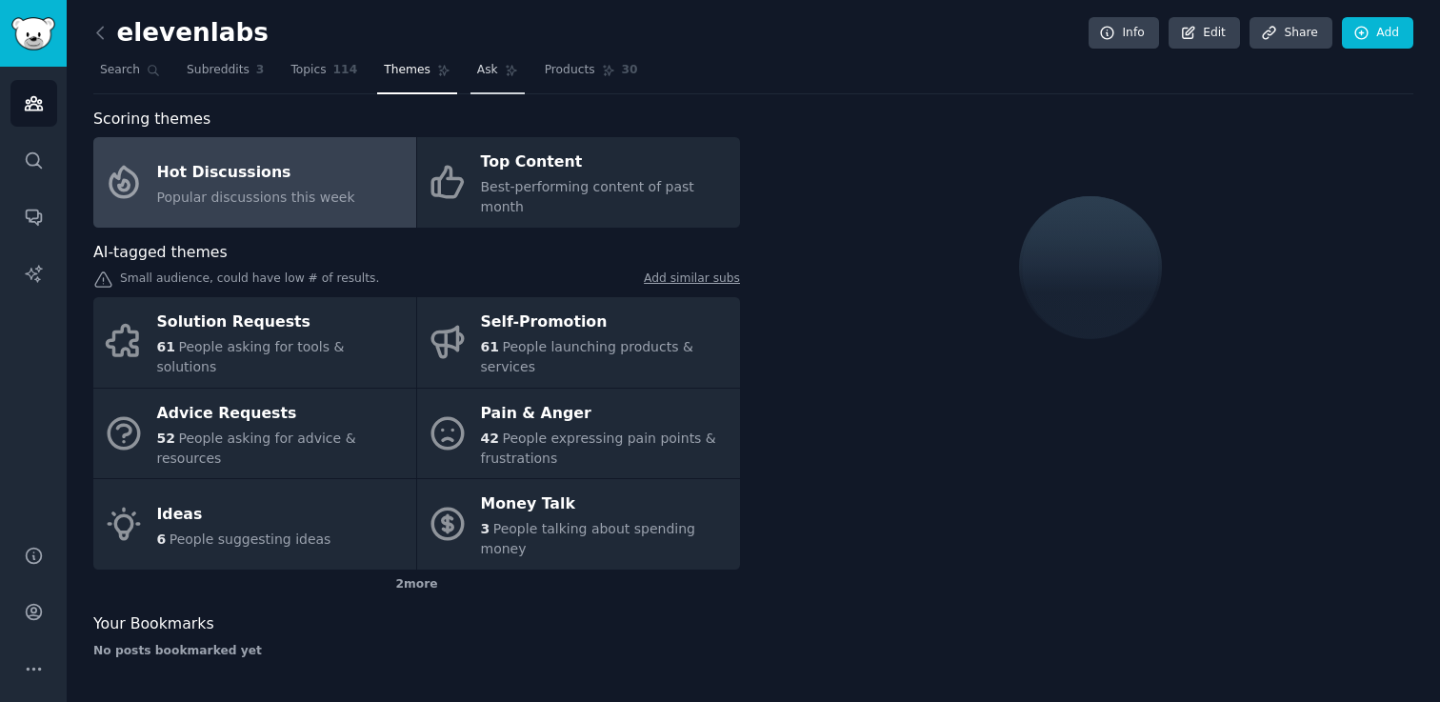
click at [505, 77] on link "Ask" at bounding box center [497, 74] width 54 height 39
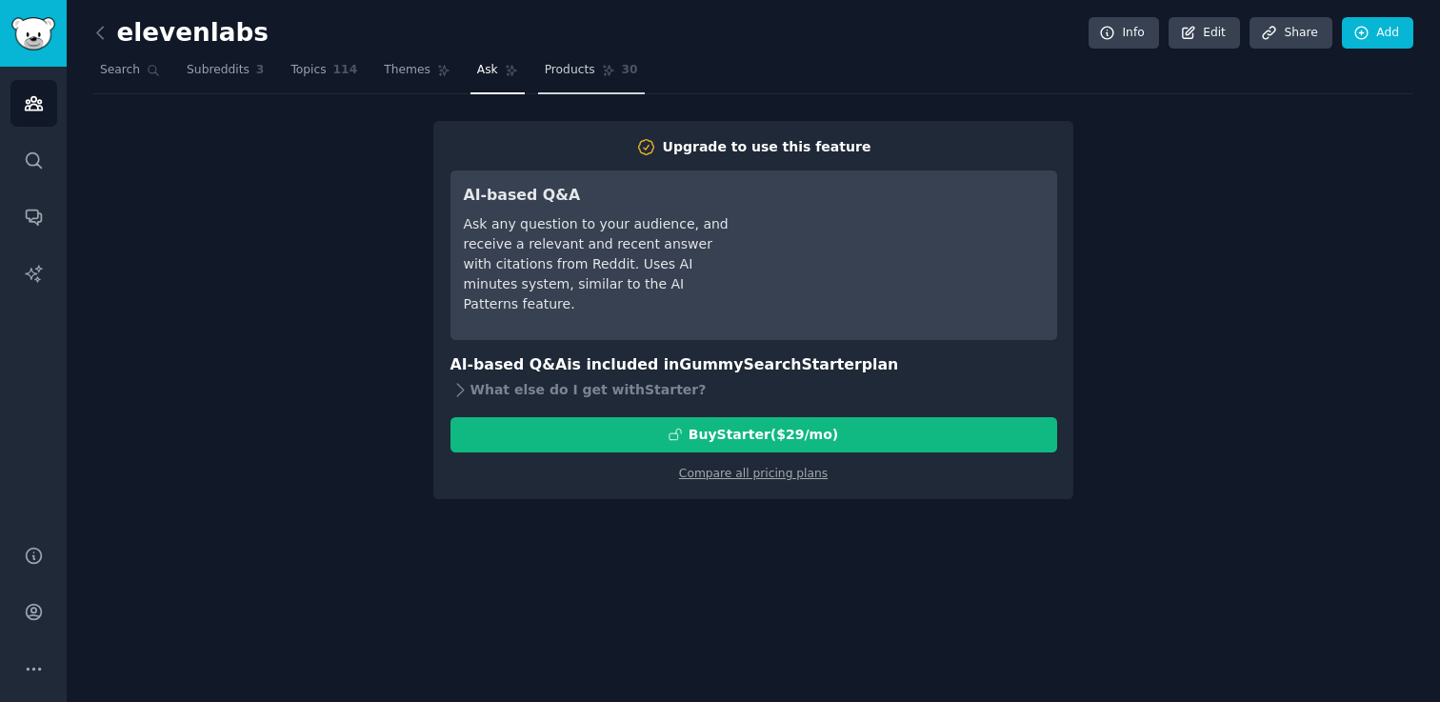
click at [580, 70] on span "Products" at bounding box center [570, 70] width 50 height 17
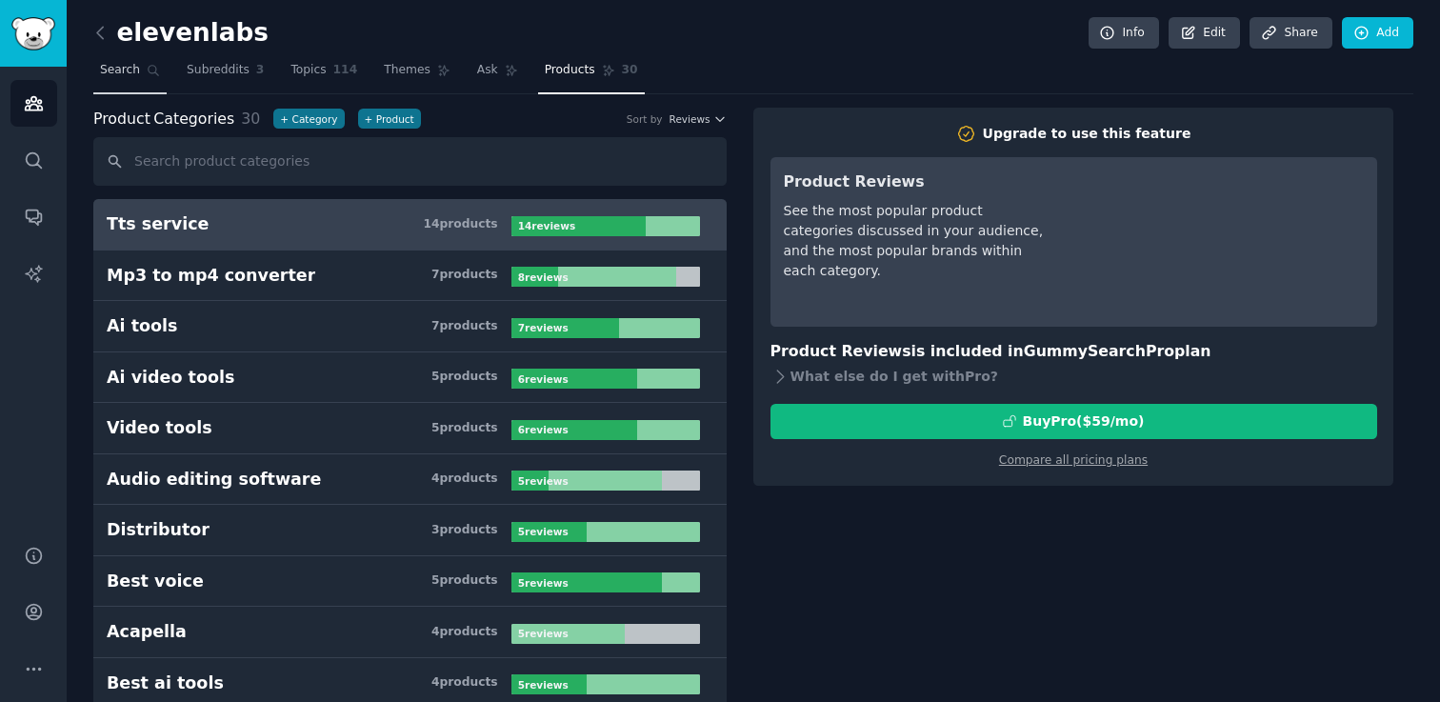
click at [128, 81] on link "Search" at bounding box center [129, 74] width 73 height 39
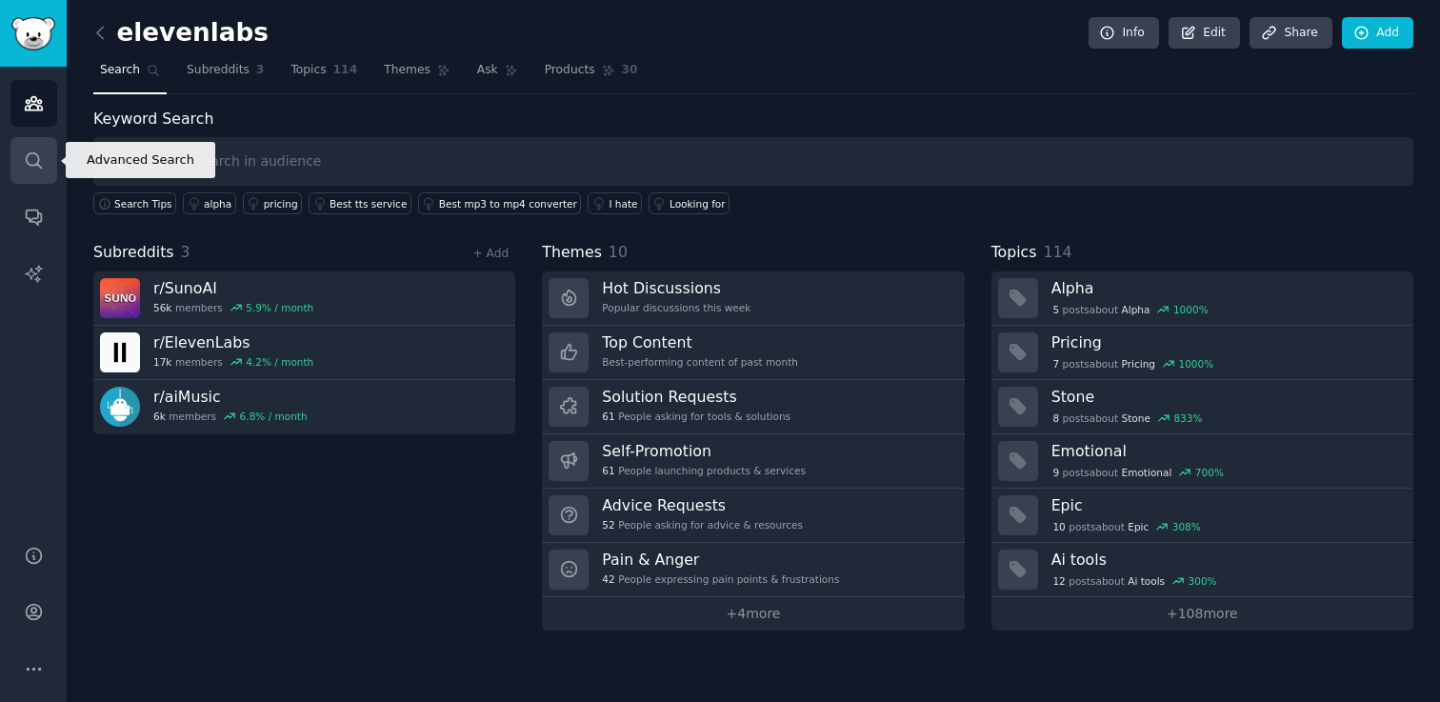
click at [30, 139] on link "Search" at bounding box center [33, 160] width 47 height 47
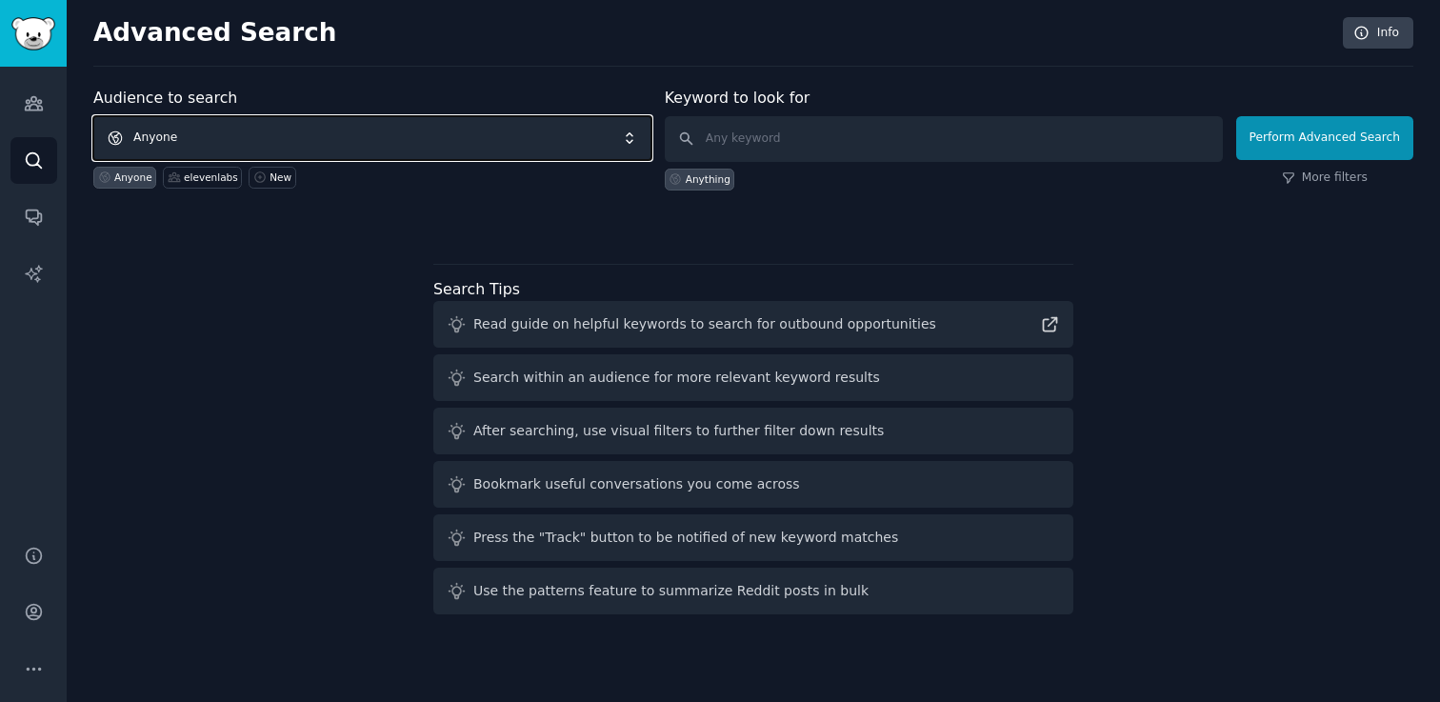
click at [192, 124] on span "Anyone" at bounding box center [372, 138] width 558 height 44
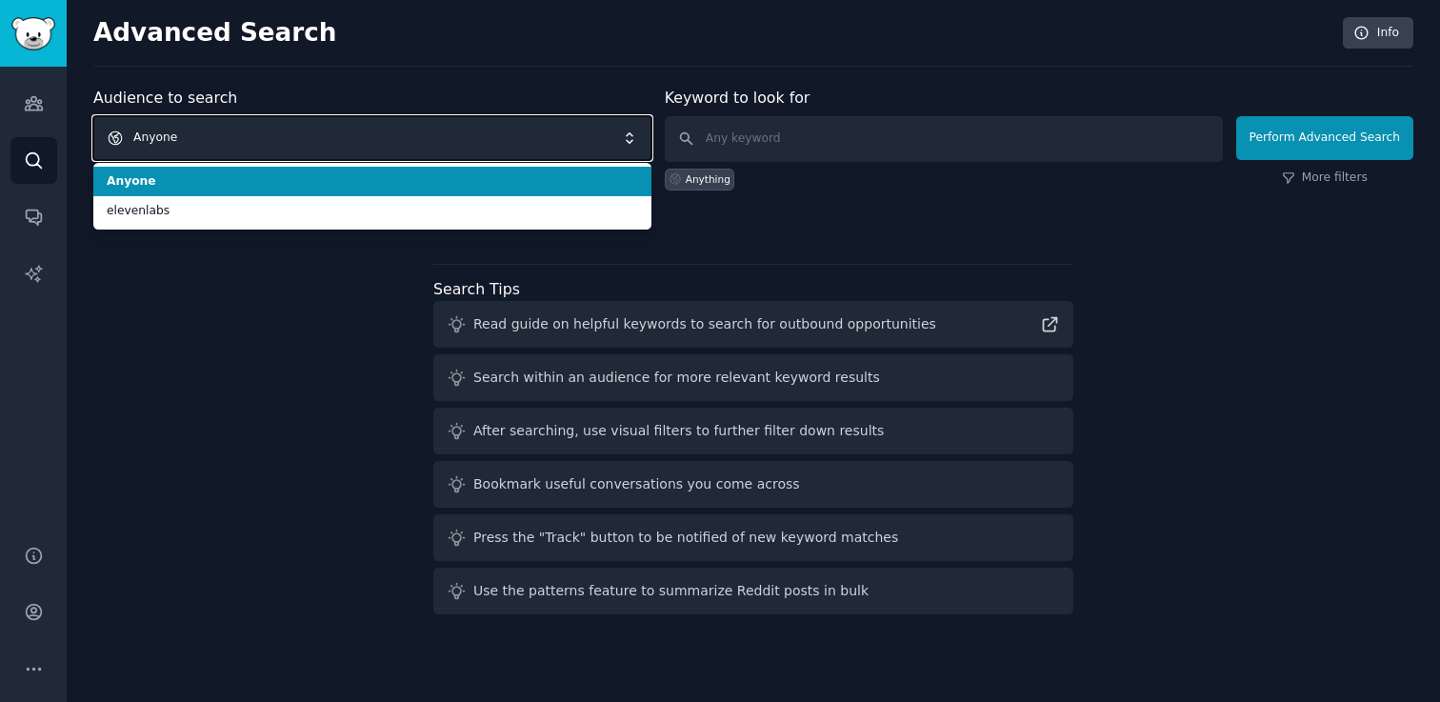
click at [241, 137] on span "Anyone" at bounding box center [372, 138] width 558 height 44
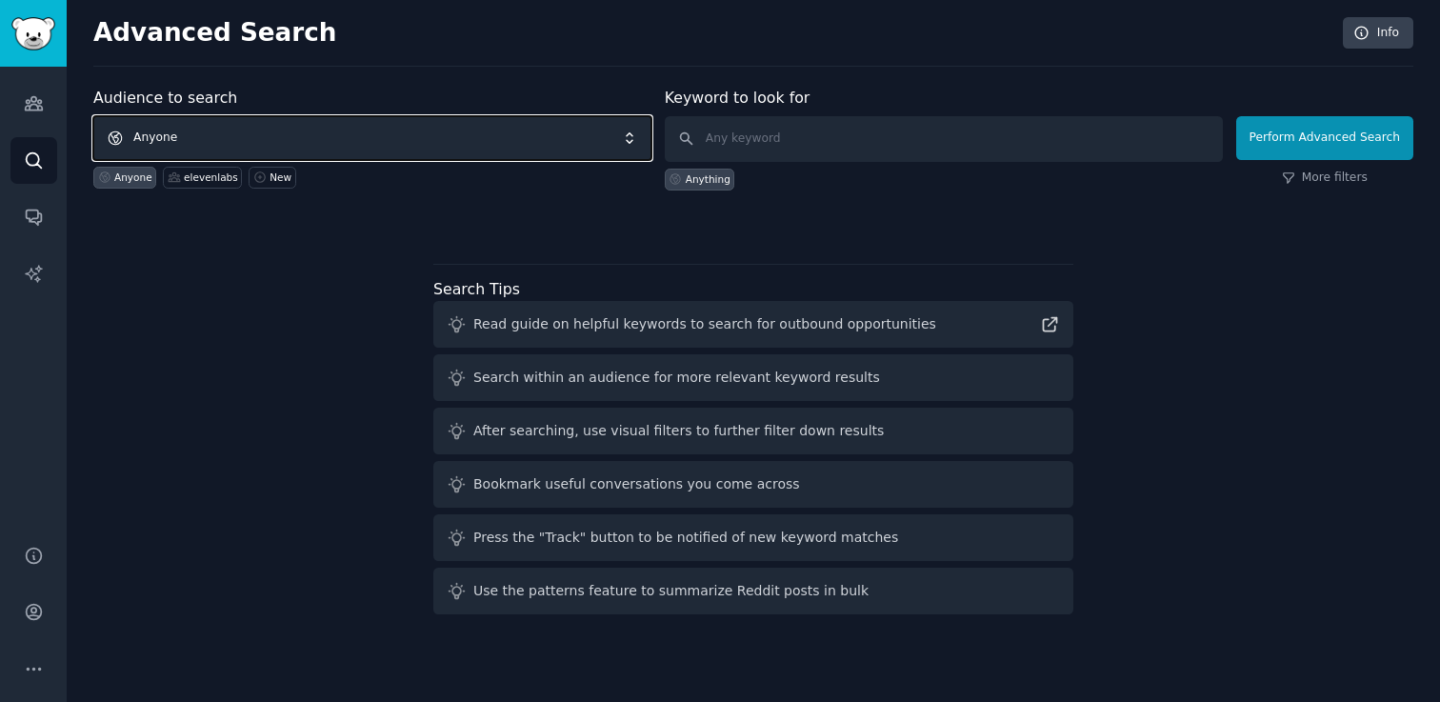
click at [310, 138] on span "Anyone" at bounding box center [372, 138] width 558 height 44
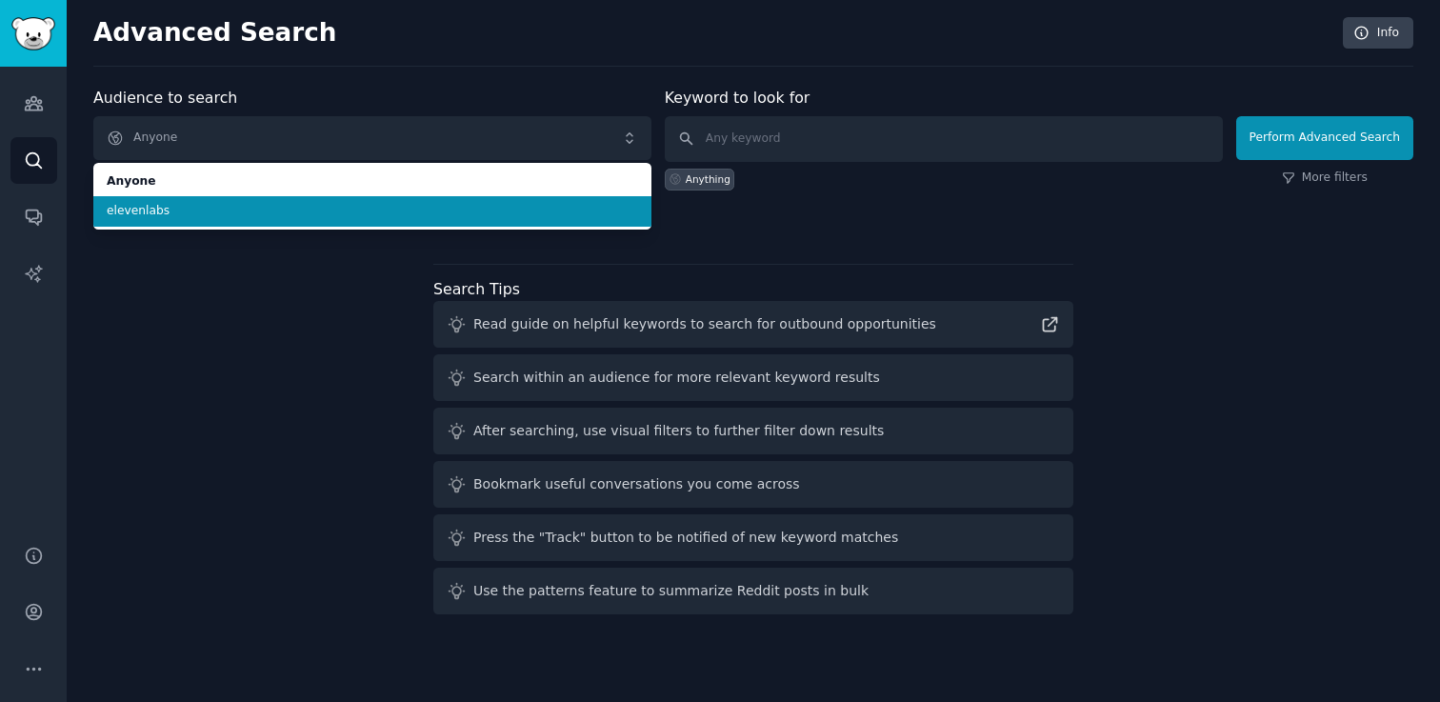
click at [261, 212] on span "elevenlabs" at bounding box center [372, 211] width 531 height 17
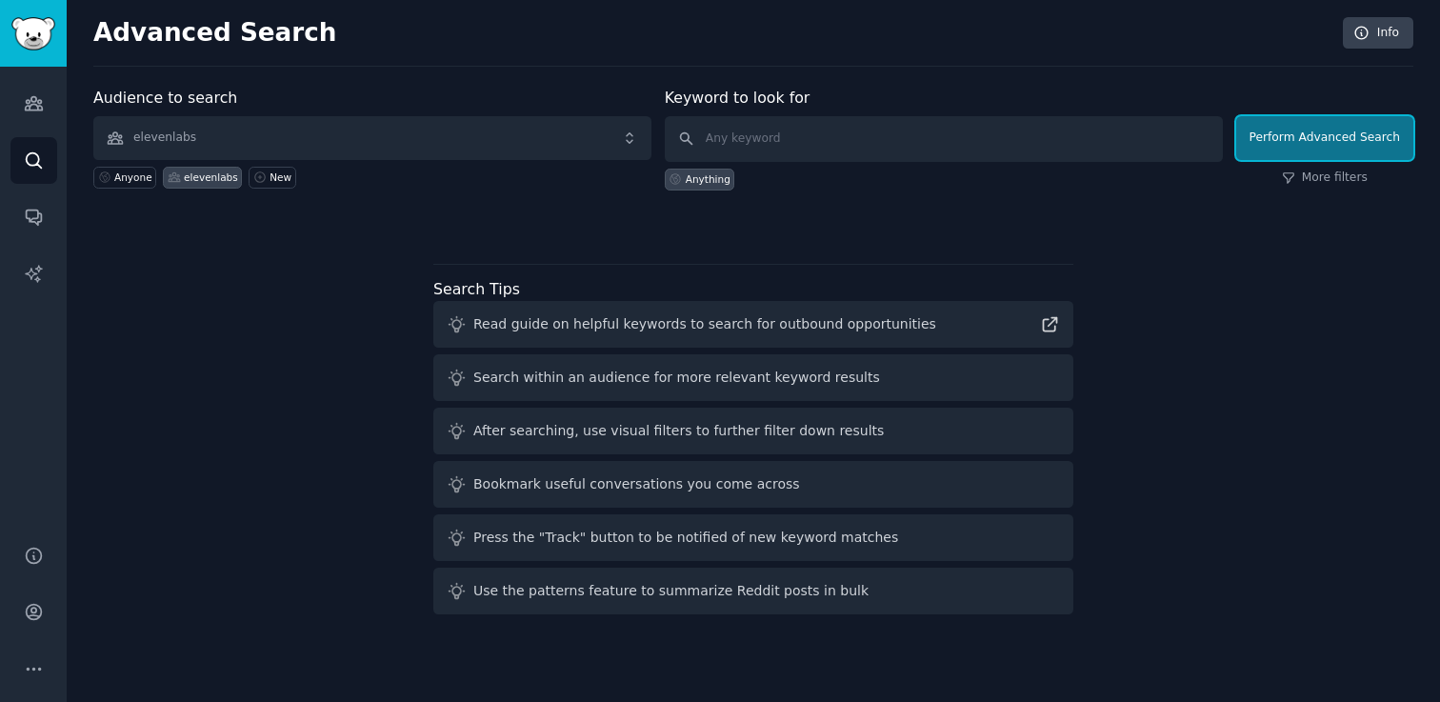
click at [1356, 134] on button "Perform Advanced Search" at bounding box center [1324, 138] width 177 height 44
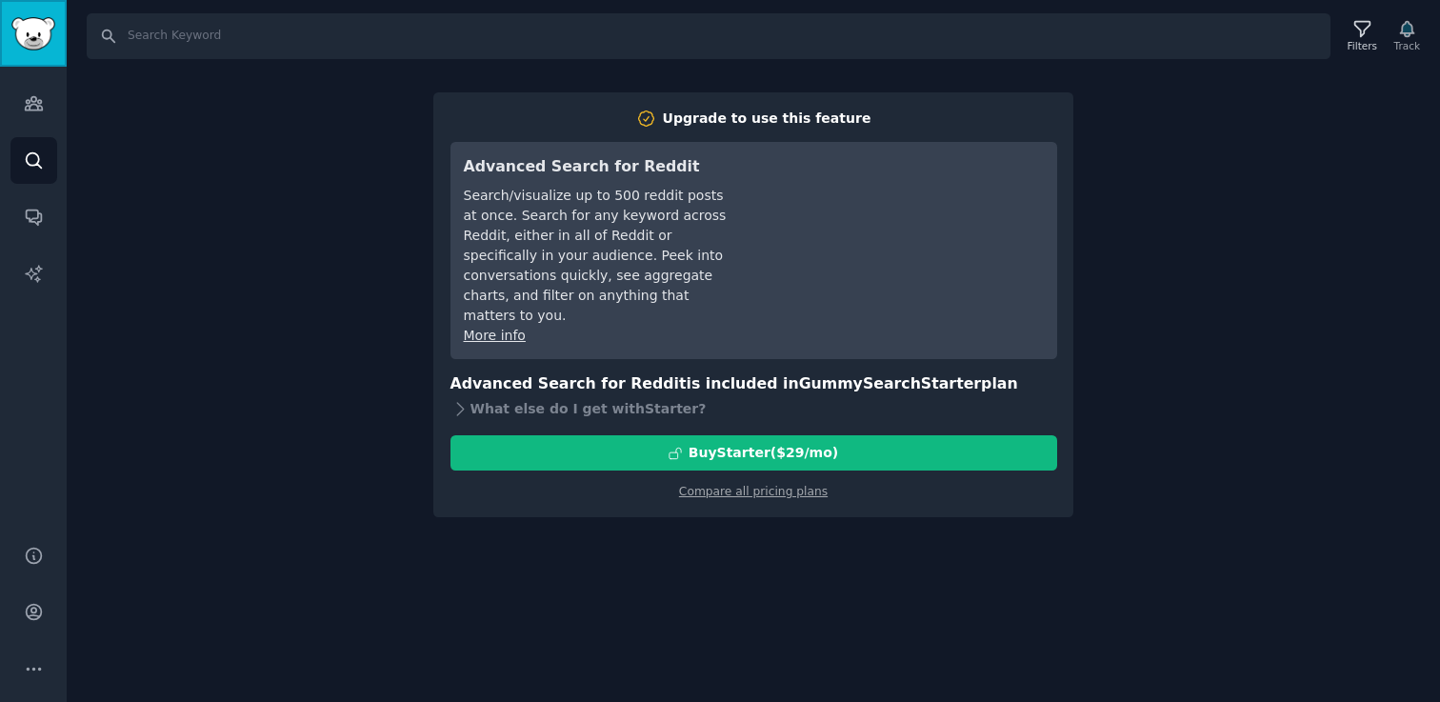
click at [50, 37] on img "Sidebar" at bounding box center [33, 33] width 44 height 33
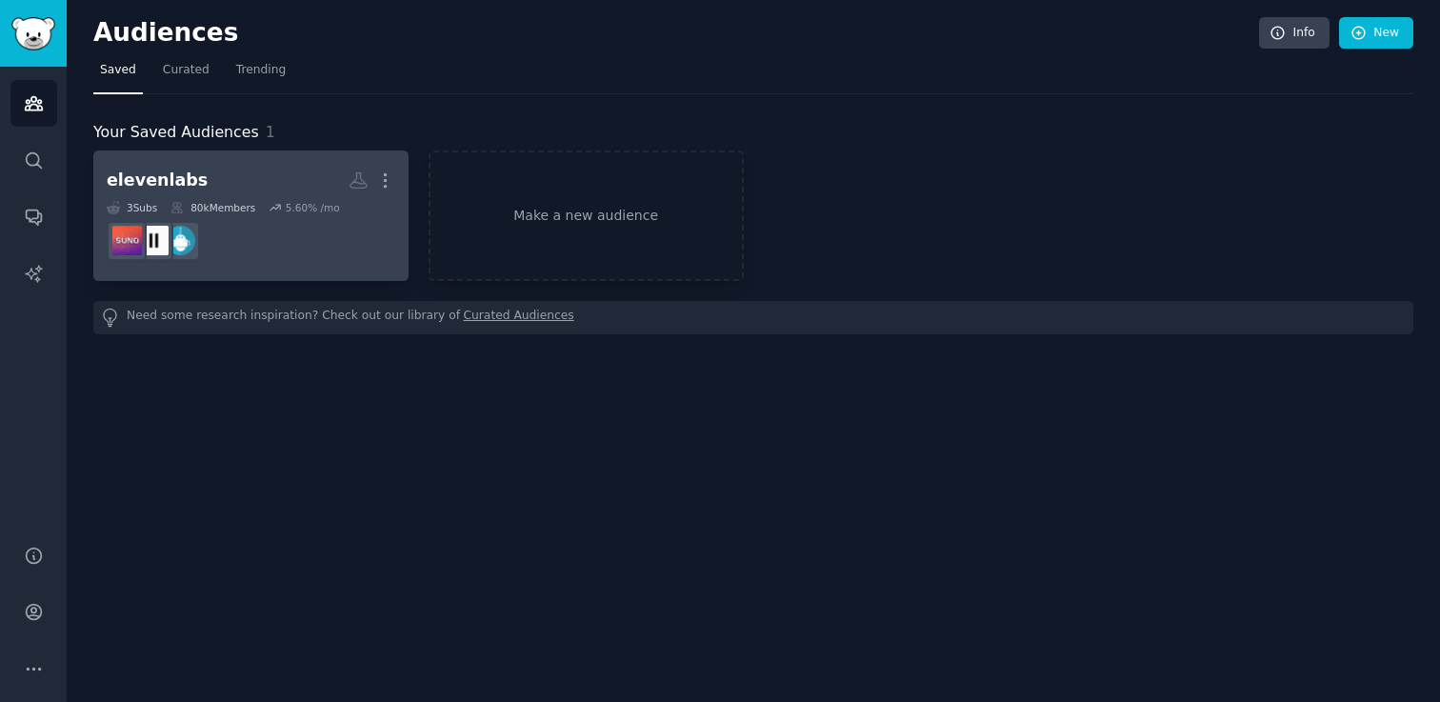
click at [243, 212] on div "80k Members" at bounding box center [212, 207] width 85 height 13
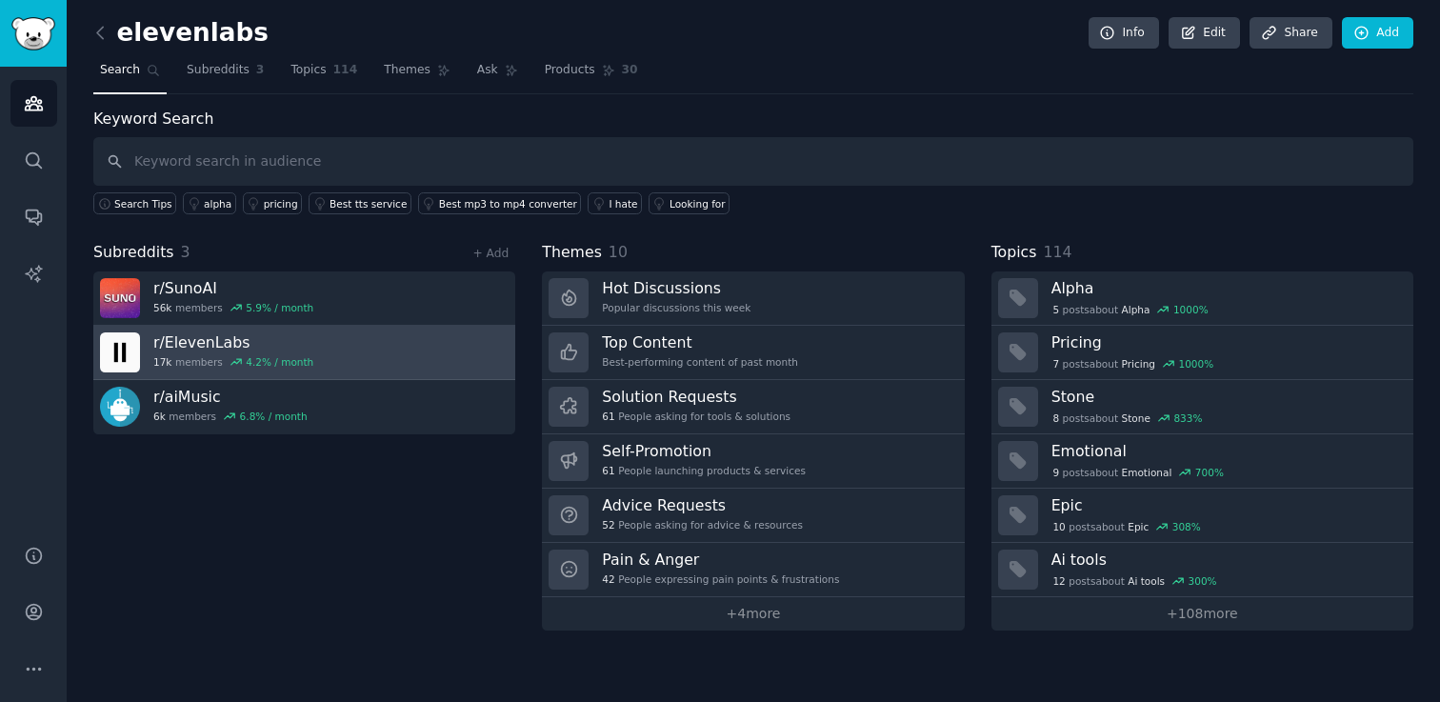
click at [250, 361] on div "4.2 % / month" at bounding box center [280, 361] width 68 height 13
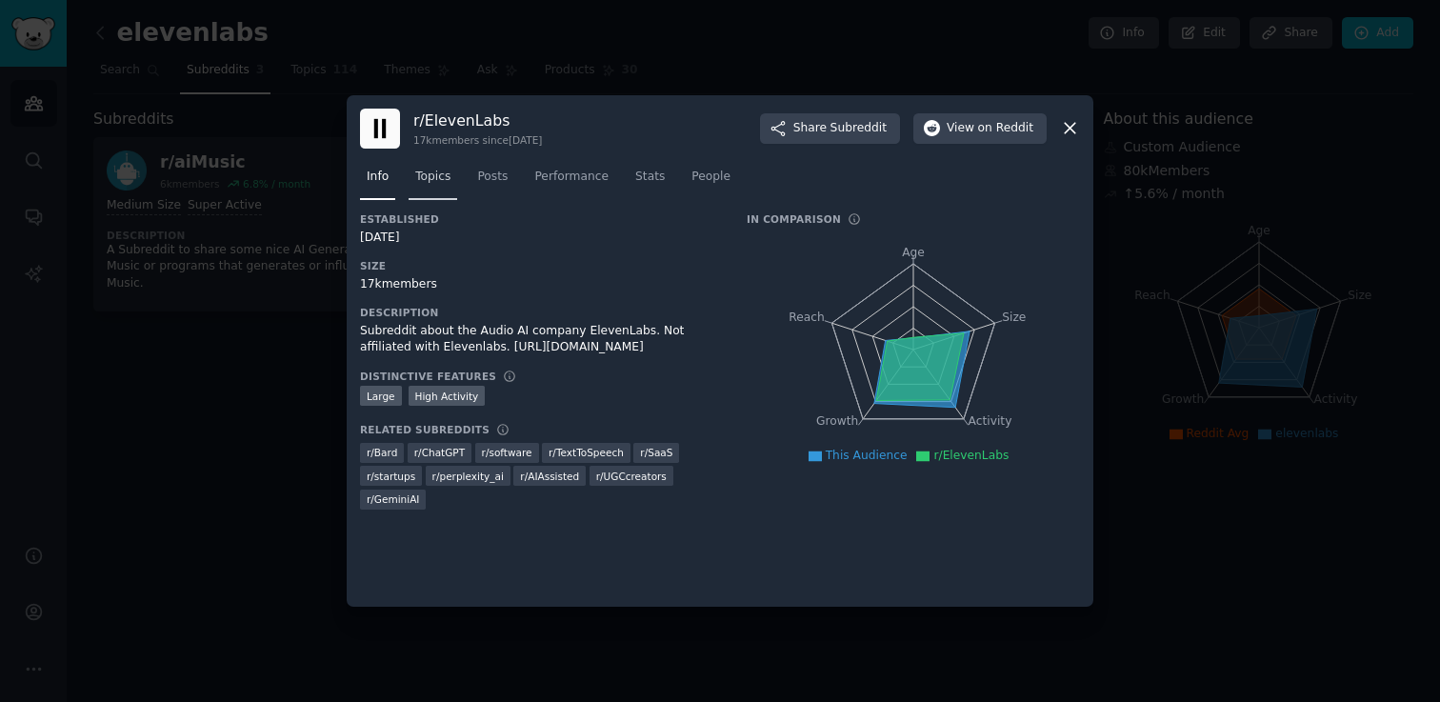
click at [437, 174] on span "Topics" at bounding box center [432, 177] width 35 height 17
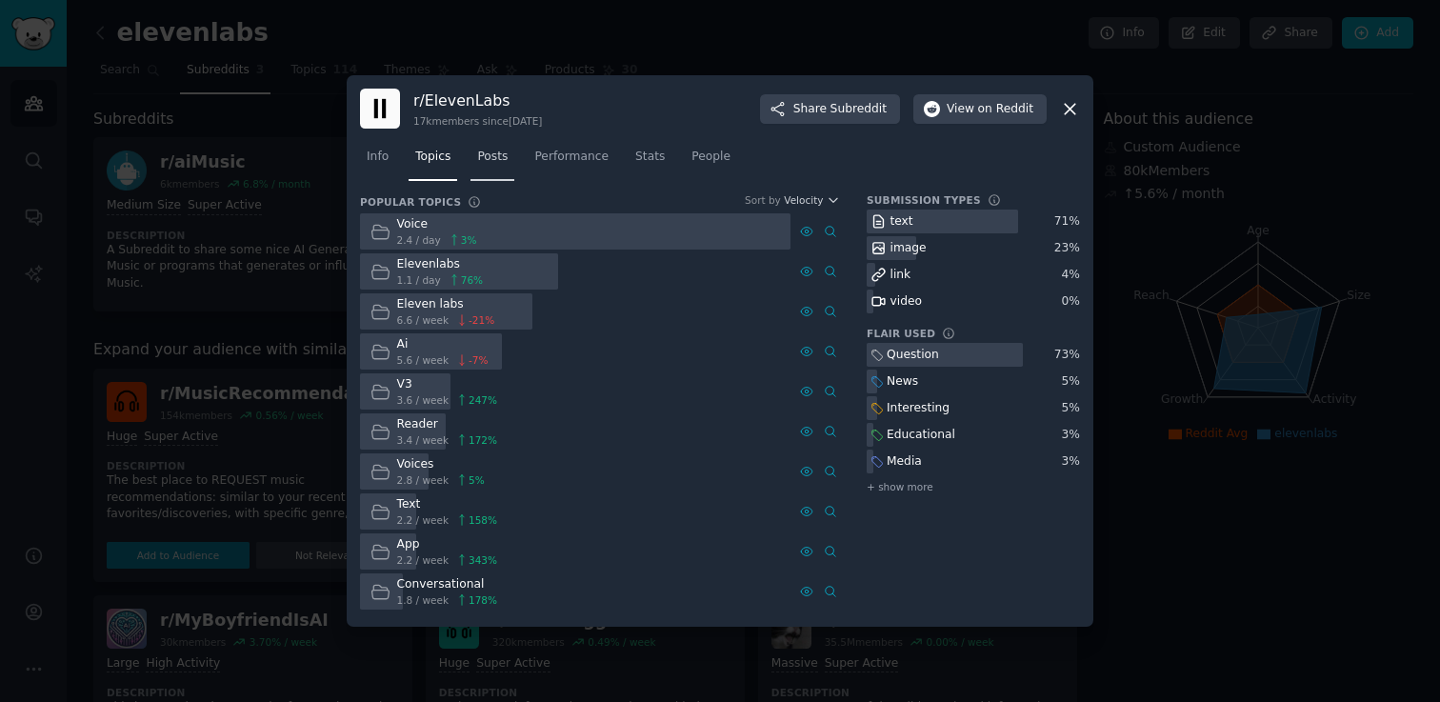
click at [492, 179] on link "Posts" at bounding box center [492, 161] width 44 height 39
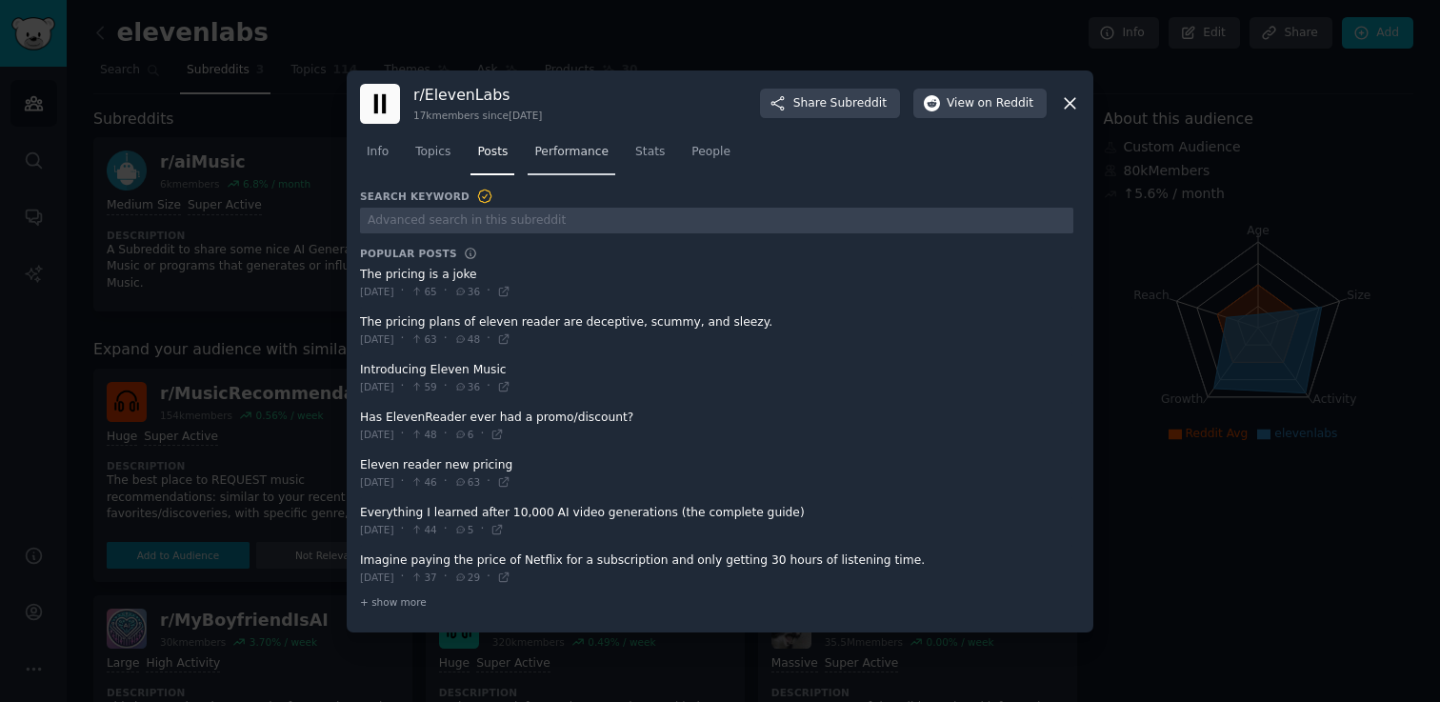
click at [571, 147] on span "Performance" at bounding box center [571, 152] width 74 height 17
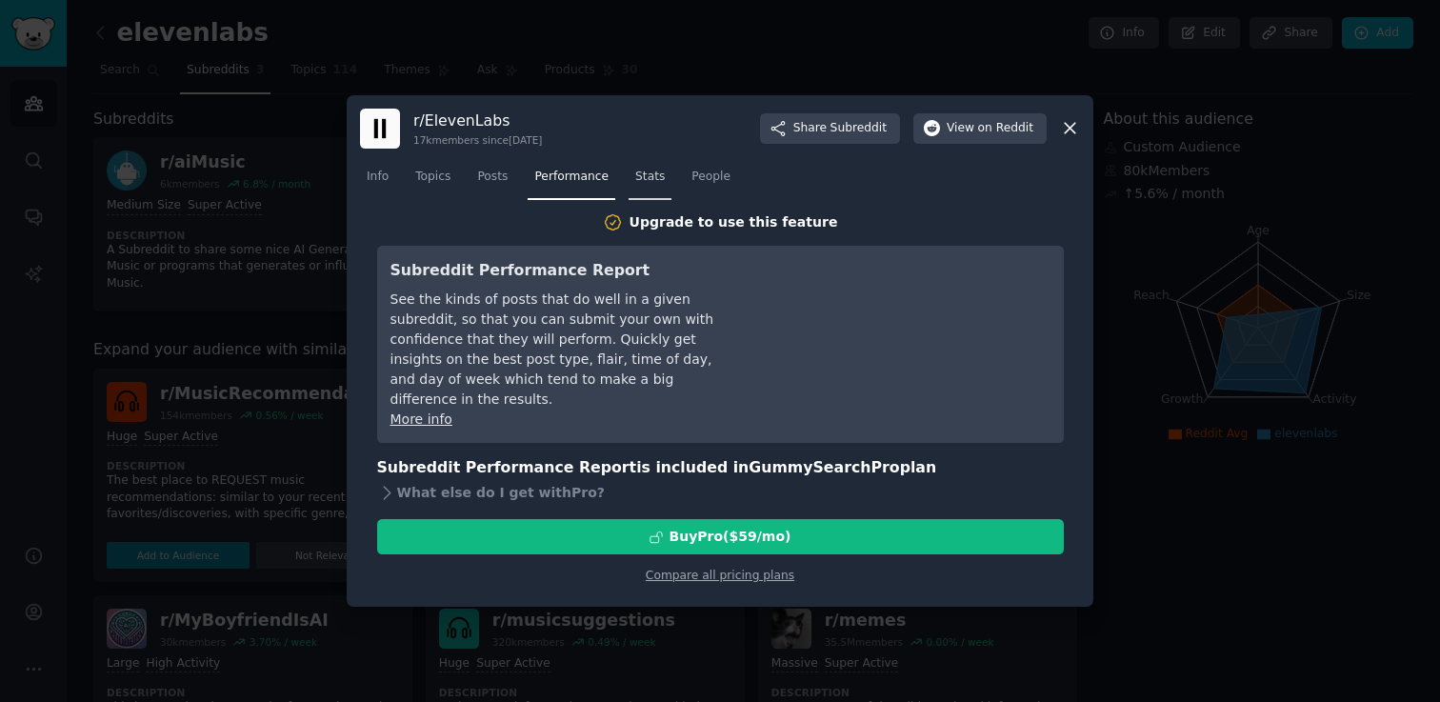
click at [654, 178] on span "Stats" at bounding box center [650, 177] width 30 height 17
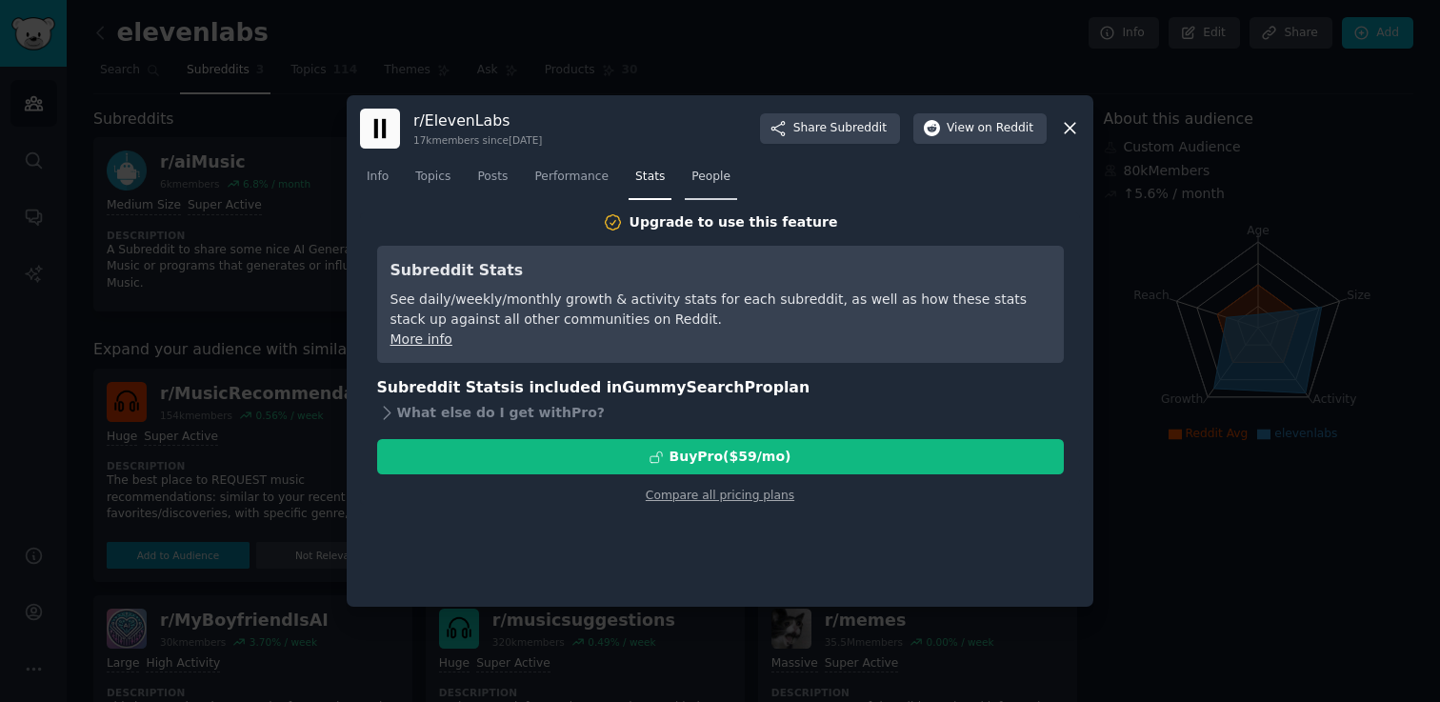
click at [704, 179] on span "People" at bounding box center [710, 177] width 39 height 17
click at [1070, 129] on icon at bounding box center [1069, 129] width 10 height 10
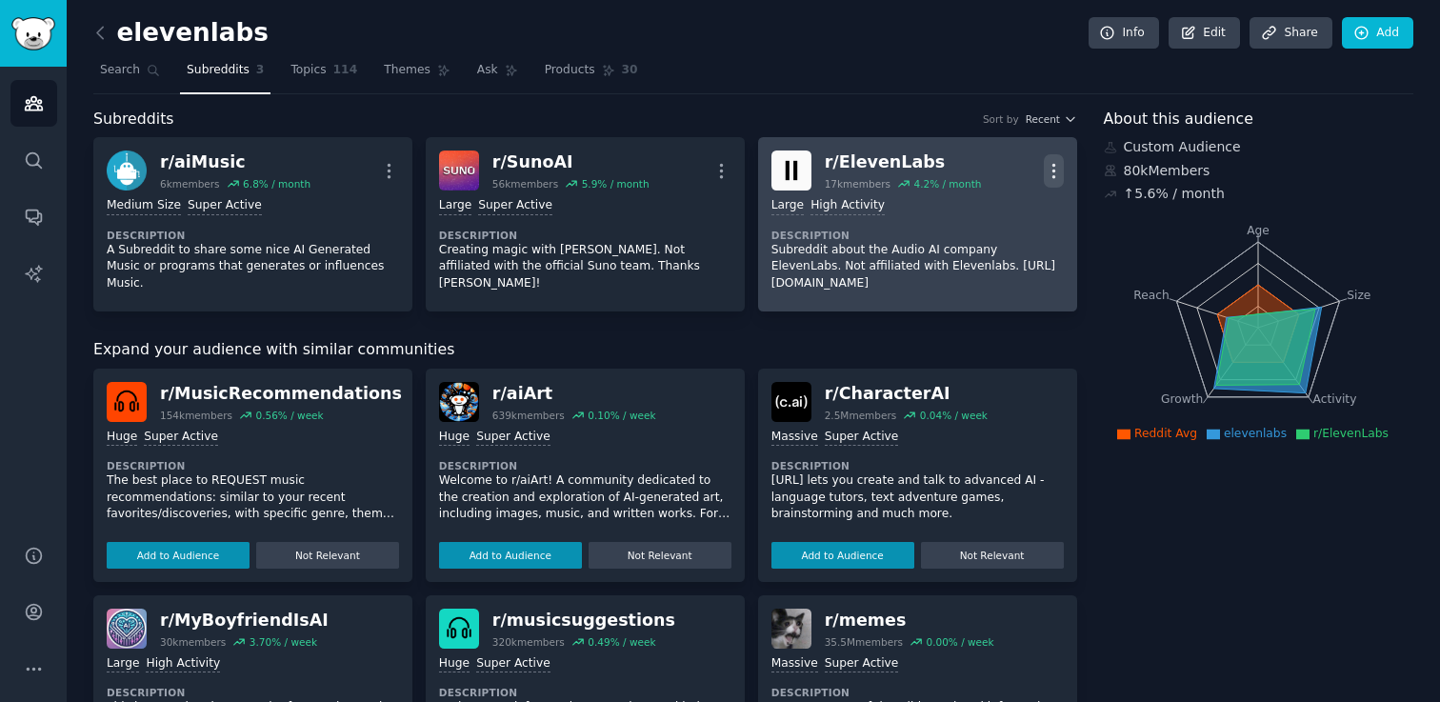
click at [1044, 170] on icon "button" at bounding box center [1054, 171] width 20 height 20
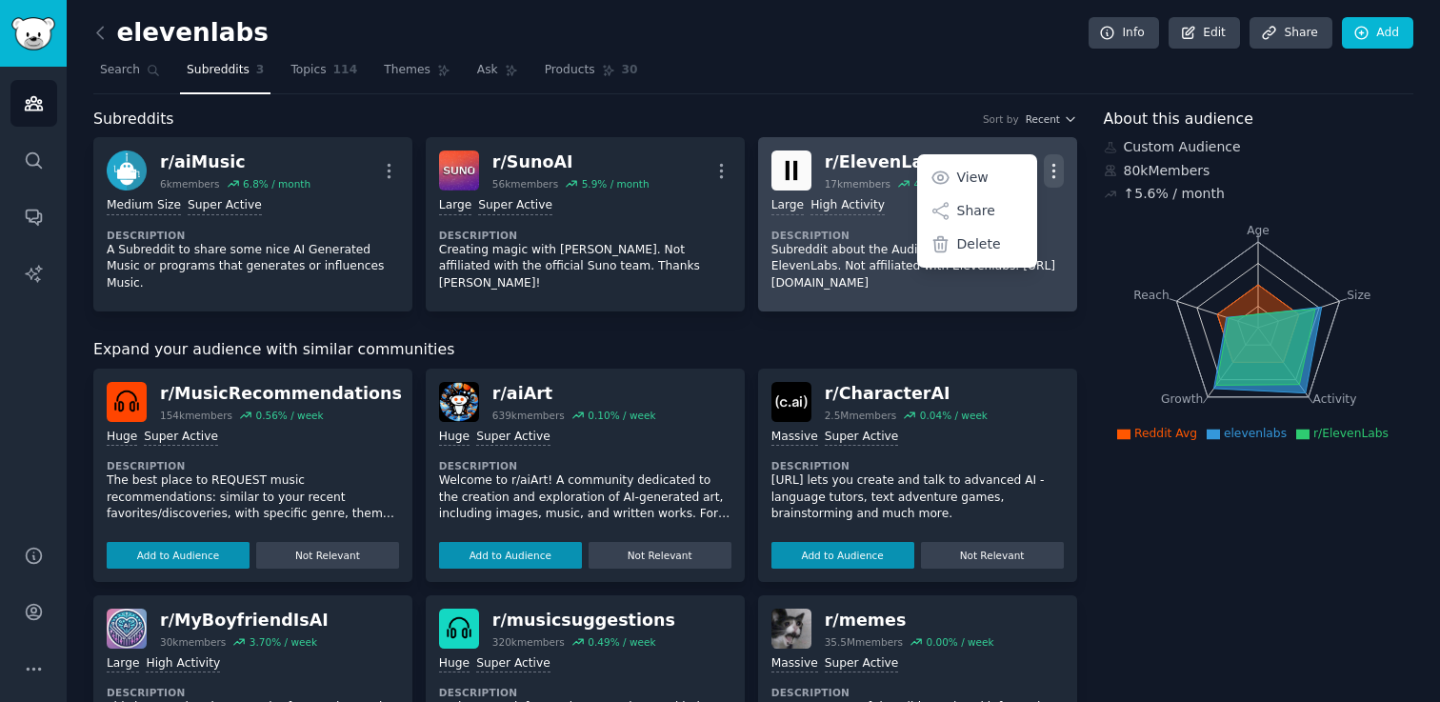
click at [1044, 170] on icon "button" at bounding box center [1054, 171] width 20 height 20
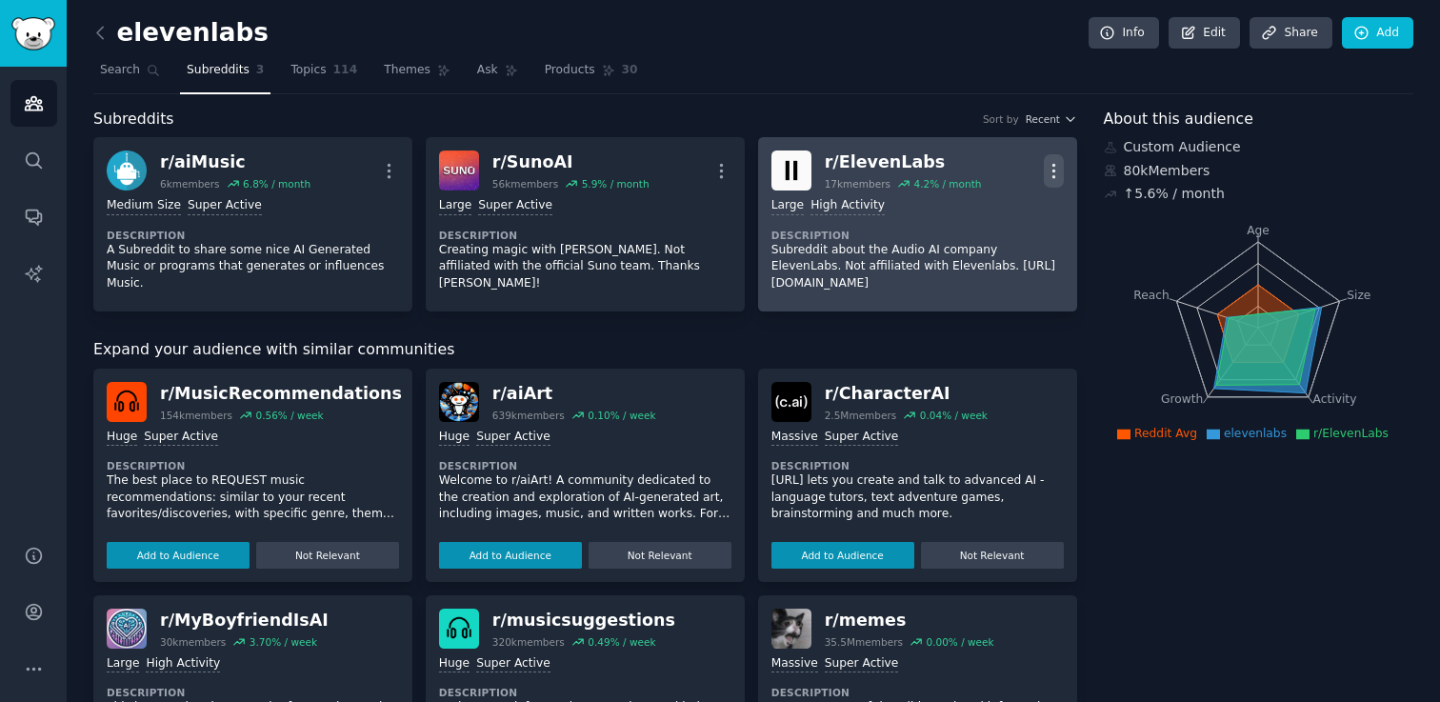
click at [1044, 170] on icon "button" at bounding box center [1054, 171] width 20 height 20
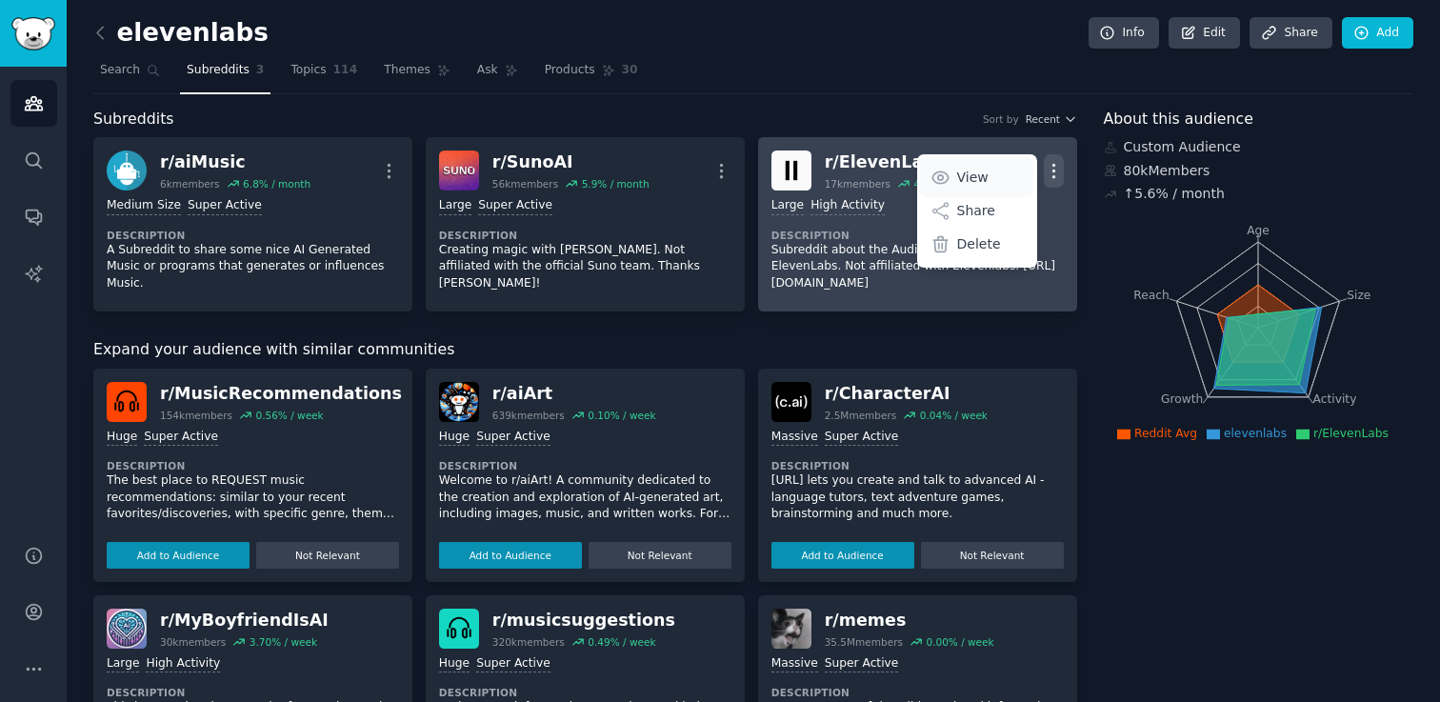
click at [970, 170] on p "View" at bounding box center [972, 178] width 31 height 20
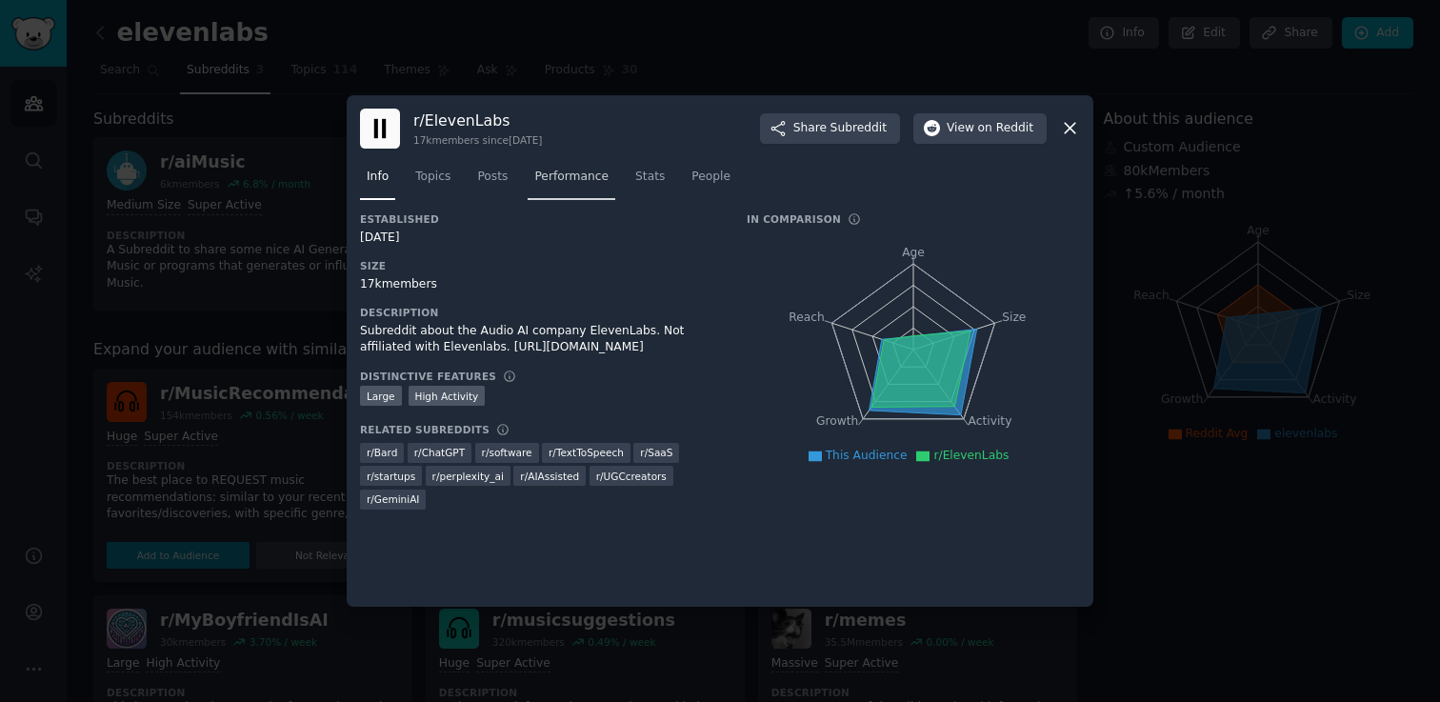
click at [568, 182] on span "Performance" at bounding box center [571, 177] width 74 height 17
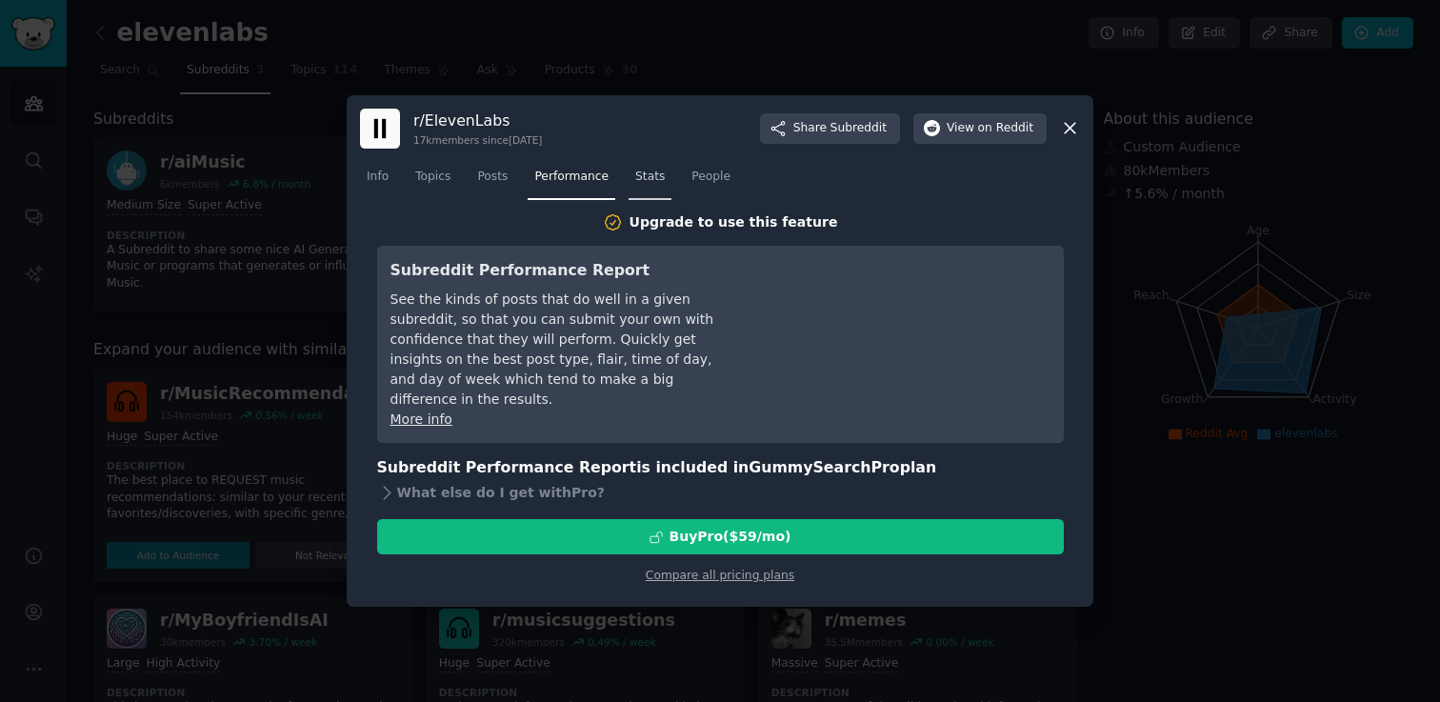
click at [647, 173] on span "Stats" at bounding box center [650, 177] width 30 height 17
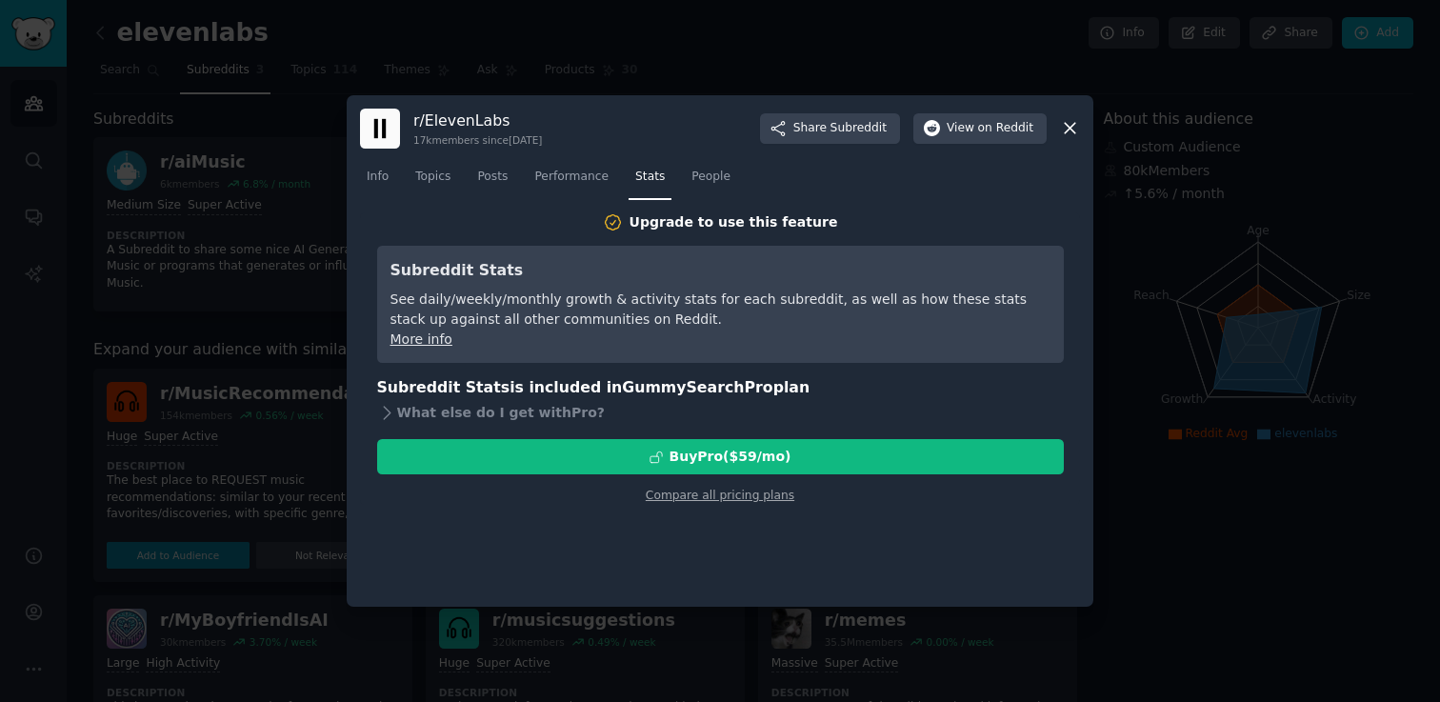
click at [428, 347] on div "More info" at bounding box center [720, 339] width 660 height 20
click at [748, 491] on link "Compare all pricing plans" at bounding box center [720, 494] width 149 height 13
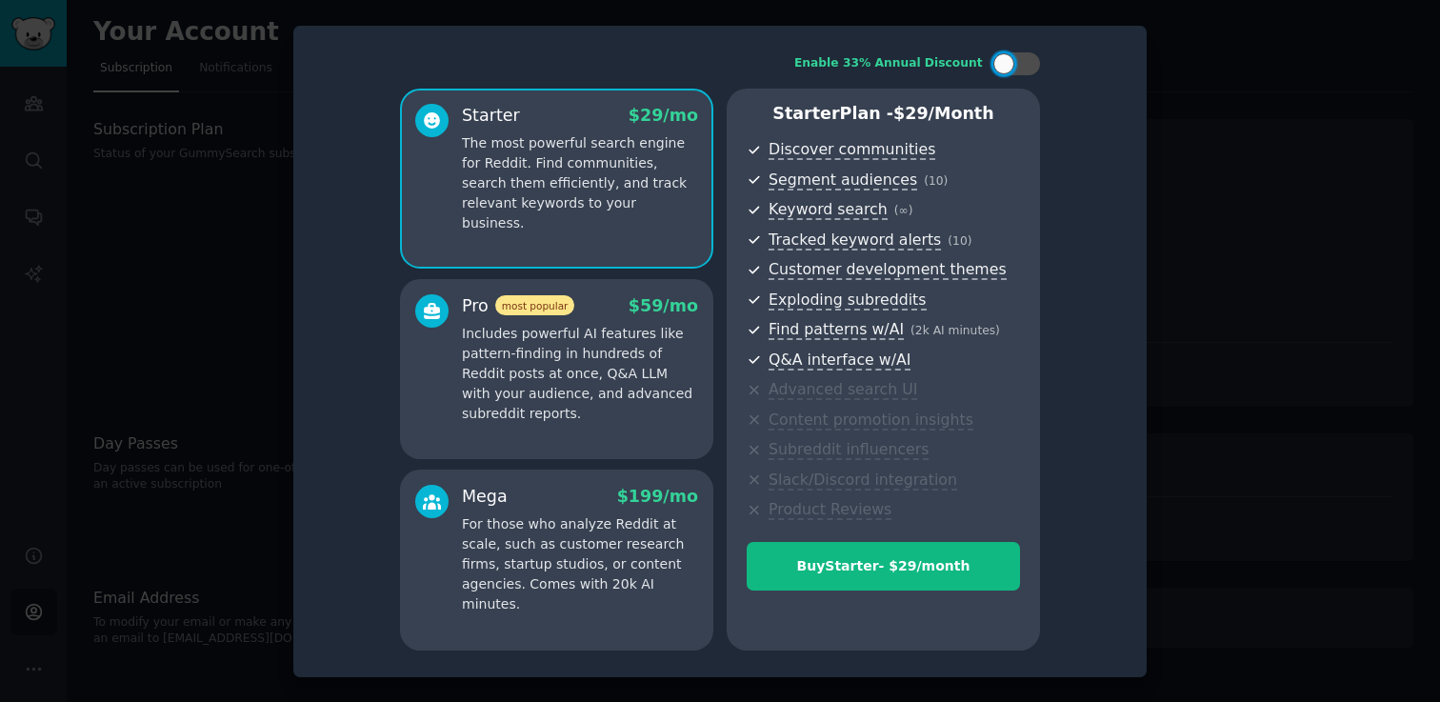
click at [593, 337] on p "Includes powerful AI features like pattern-finding in hundreds of Reddit posts …" at bounding box center [580, 374] width 236 height 100
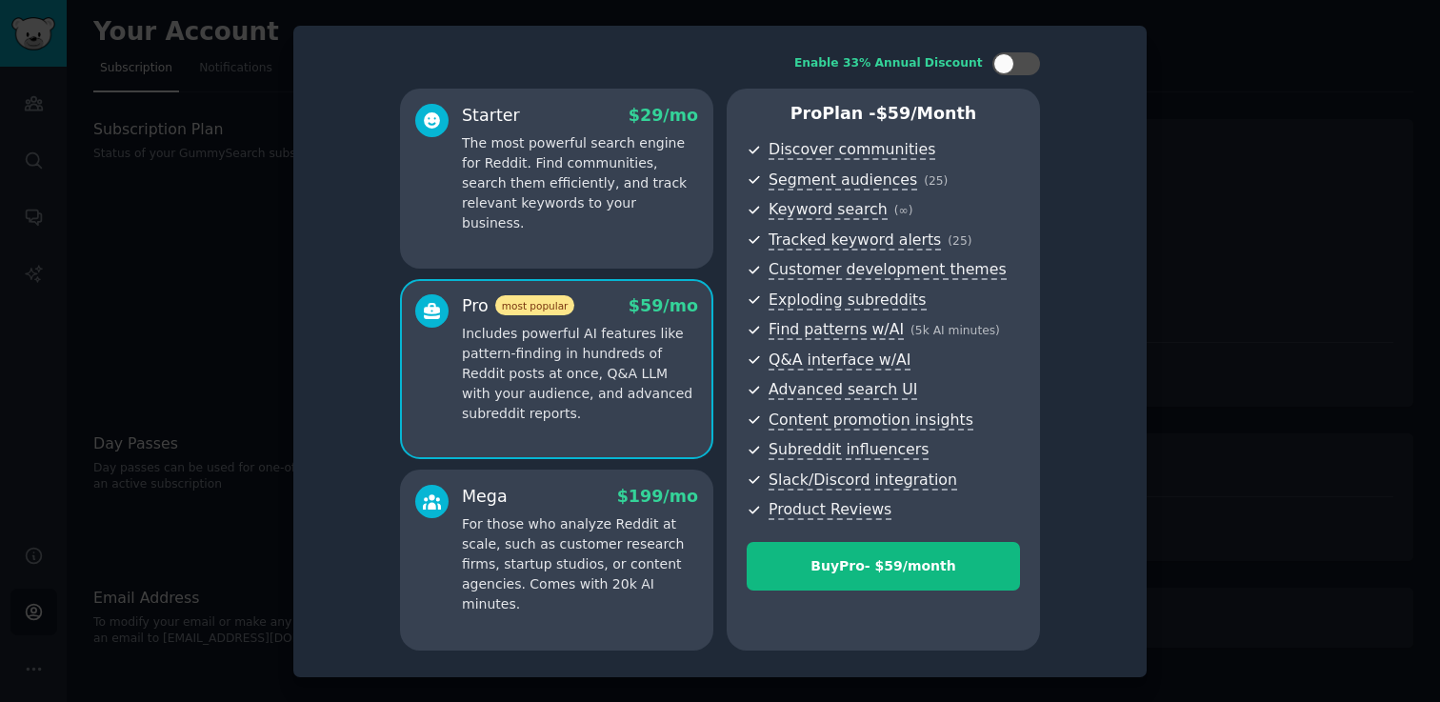
click at [611, 185] on p "The most powerful search engine for Reddit. Find communities, search them effic…" at bounding box center [580, 183] width 236 height 100
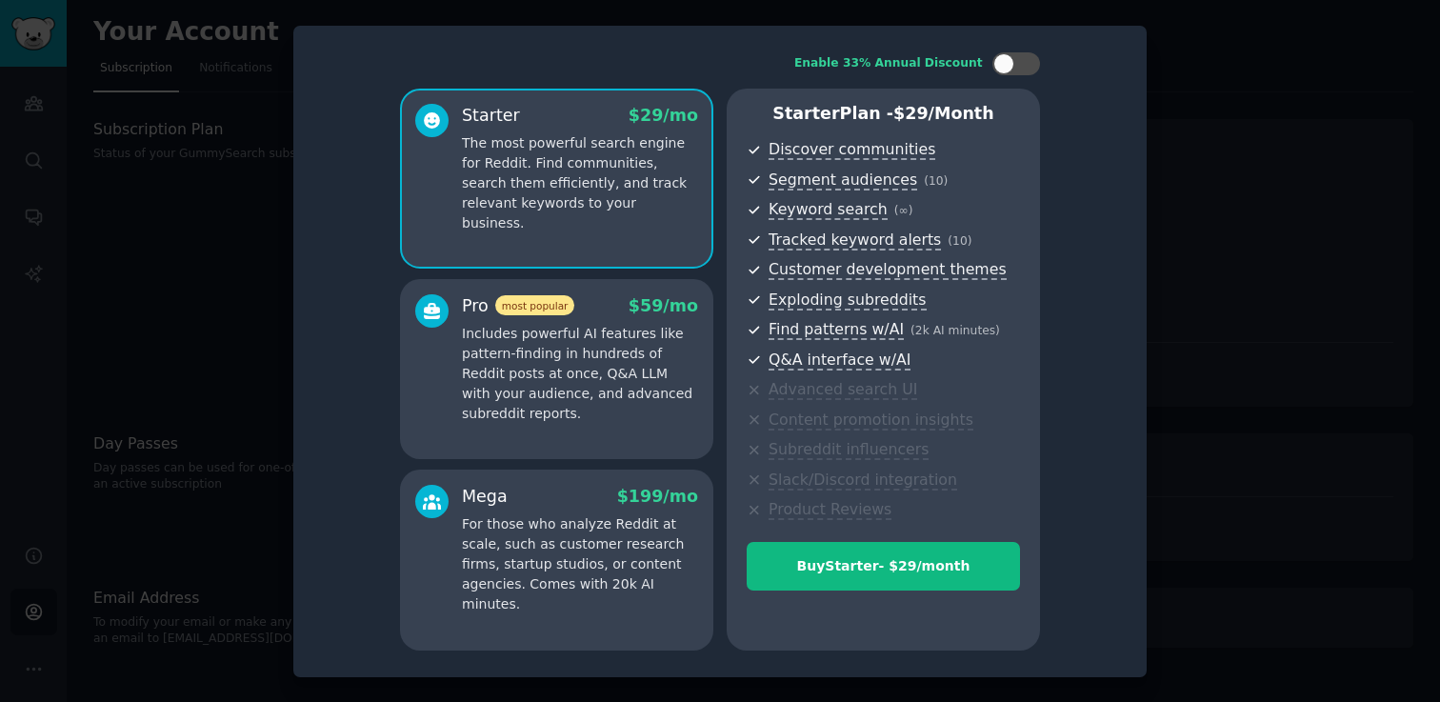
click at [1195, 89] on div at bounding box center [720, 351] width 1440 height 702
click at [1231, 131] on div at bounding box center [720, 351] width 1440 height 702
